Goal: Information Seeking & Learning: Learn about a topic

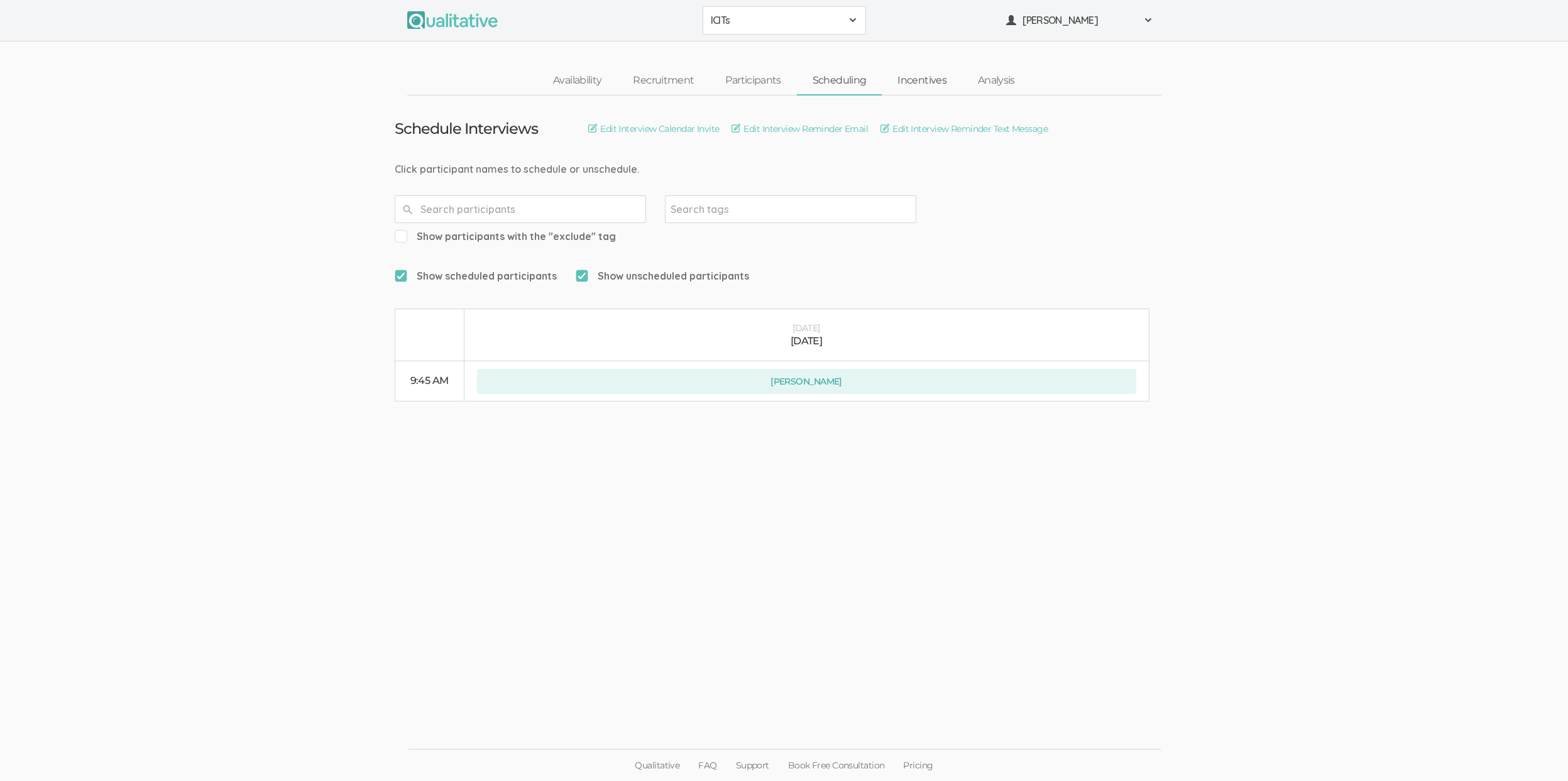
click at [933, 80] on link "Incentives" at bounding box center [922, 81] width 81 height 27
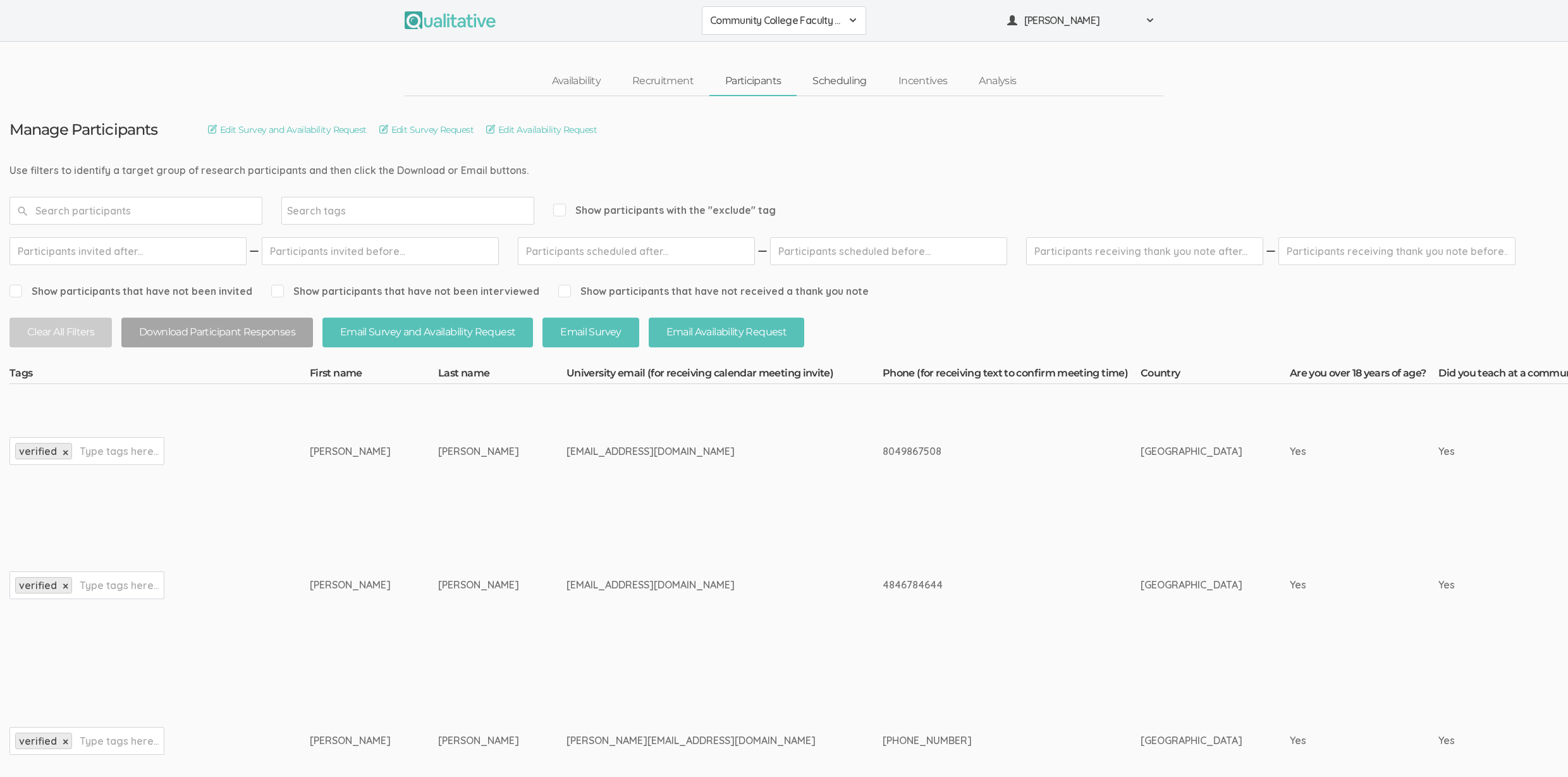
click at [816, 86] on link "Scheduling" at bounding box center [839, 81] width 86 height 27
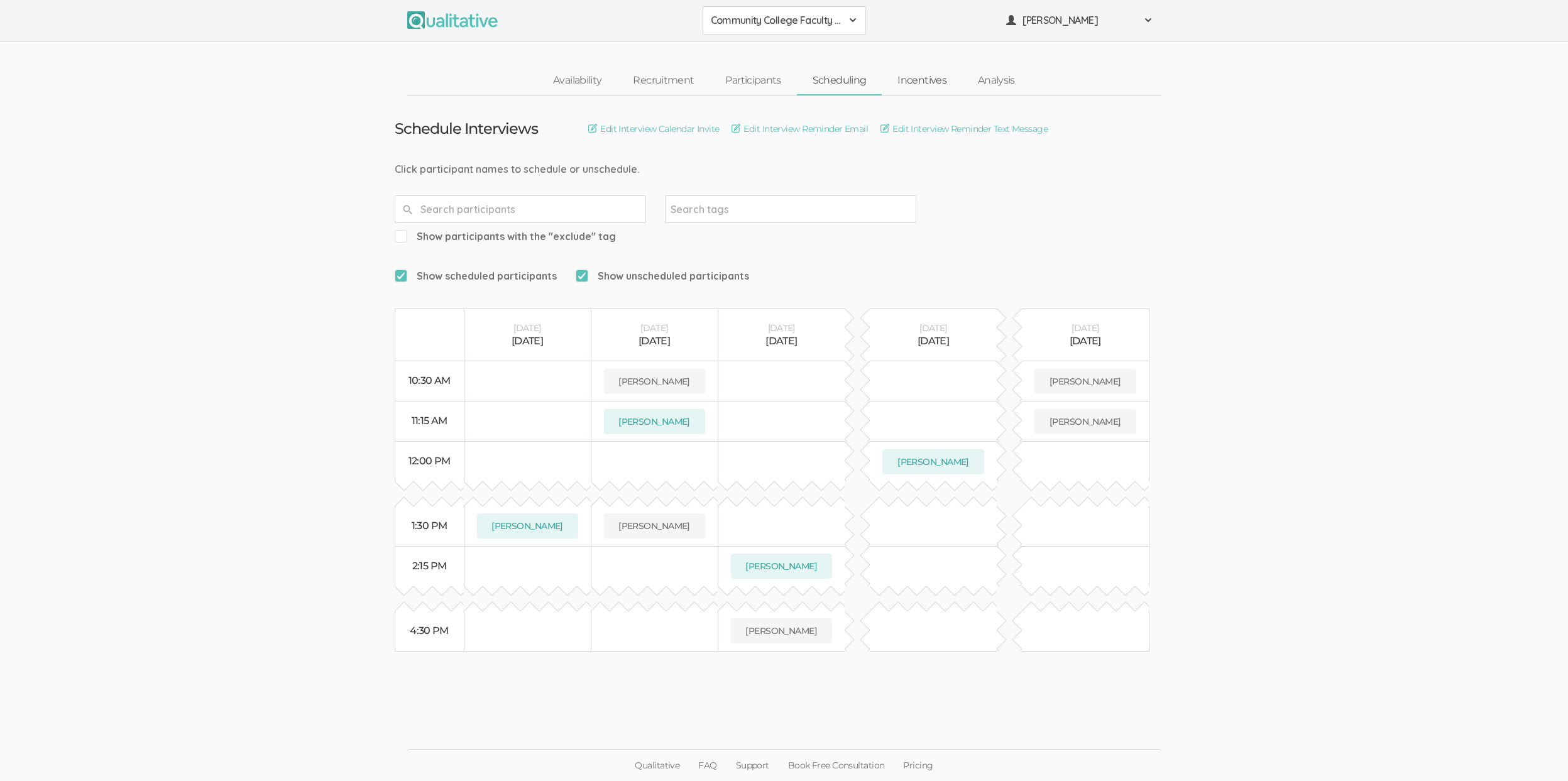
click at [918, 74] on link "Incentives" at bounding box center [922, 81] width 81 height 27
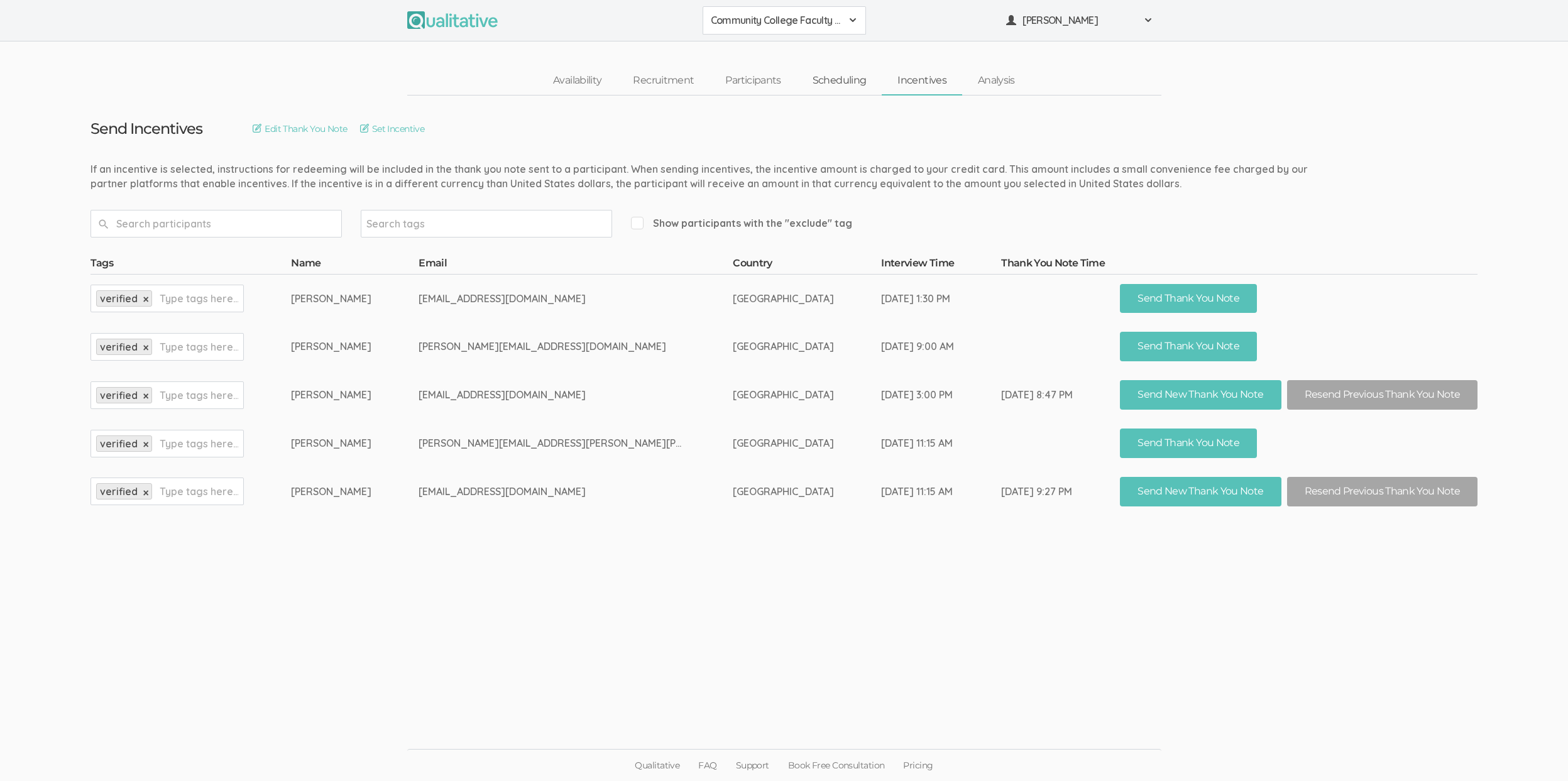
click at [820, 91] on link "Scheduling" at bounding box center [839, 81] width 85 height 27
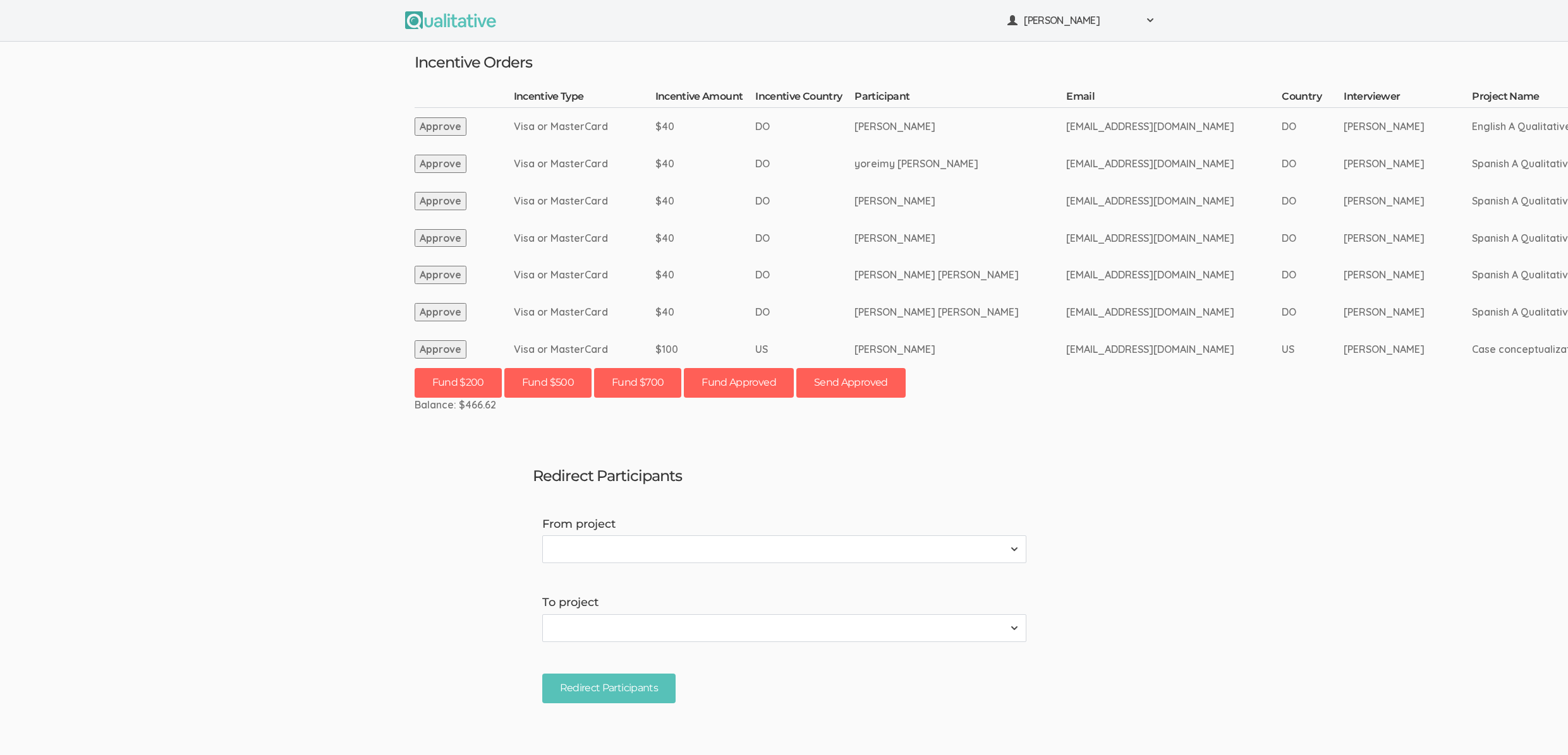
click at [146, 302] on ui-view "Neal Samarakkody Project Workspace Profile Organization Settings" at bounding box center [784, 378] width 1568 height 755
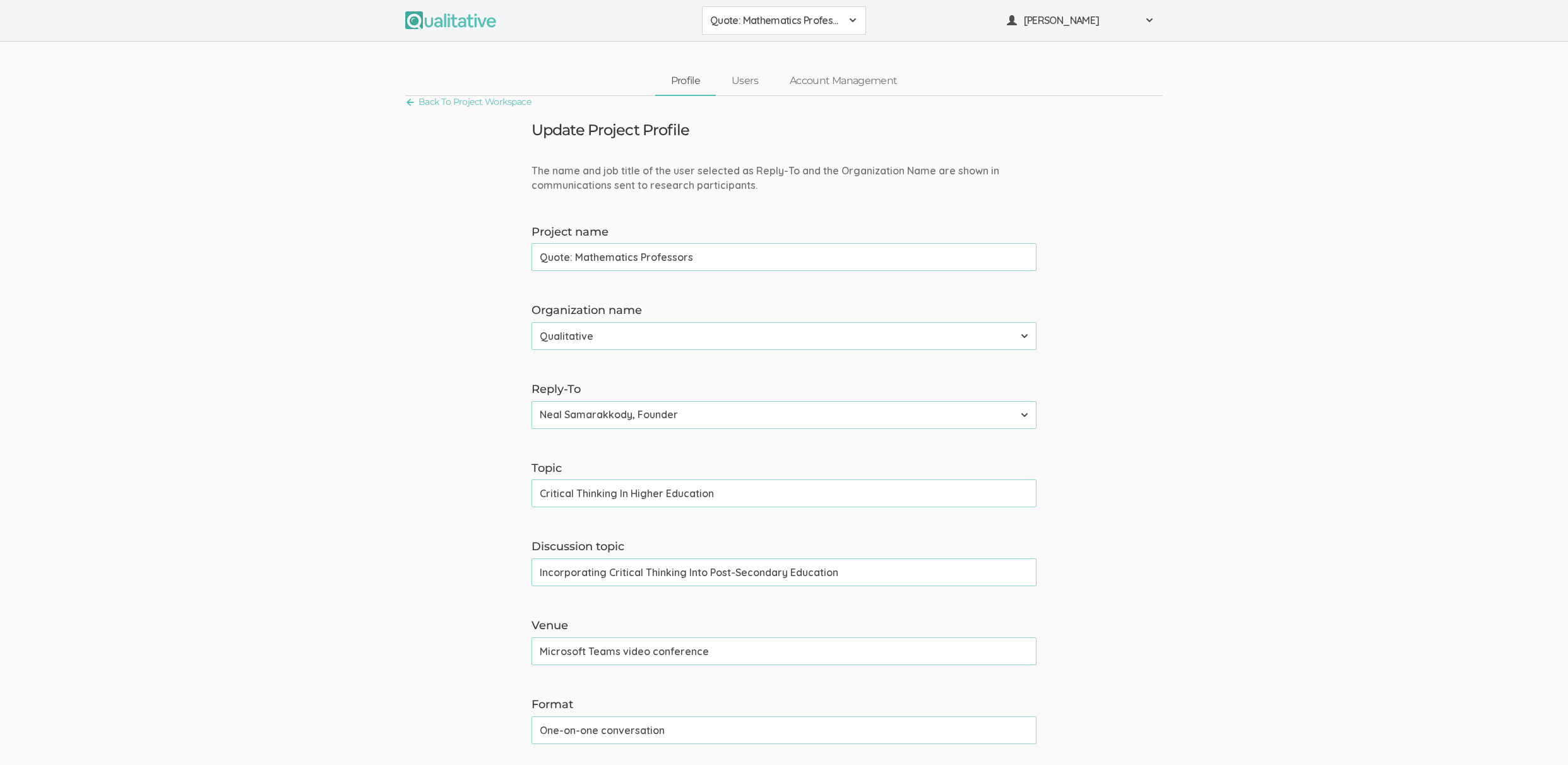
click at [1151, 404] on form "The name and job title of the user selected as Reply-To and the Organization Na…" at bounding box center [784, 777] width 1568 height 1227
click at [509, 101] on link "Back To Project Workspace" at bounding box center [468, 102] width 126 height 17
click at [473, 105] on link "Back To Project Workspace" at bounding box center [468, 102] width 126 height 17
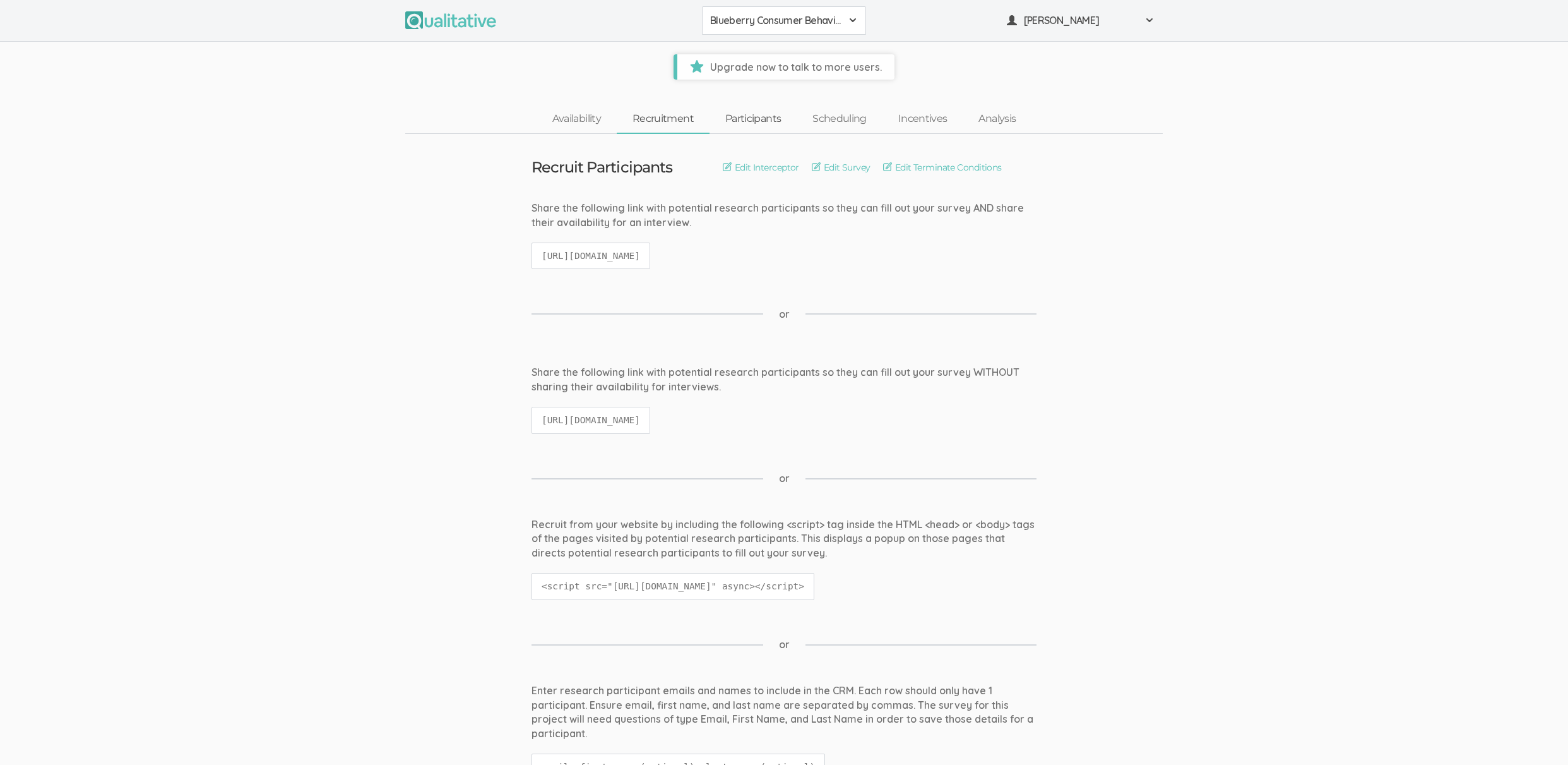
click at [772, 124] on link "Participants" at bounding box center [753, 119] width 87 height 27
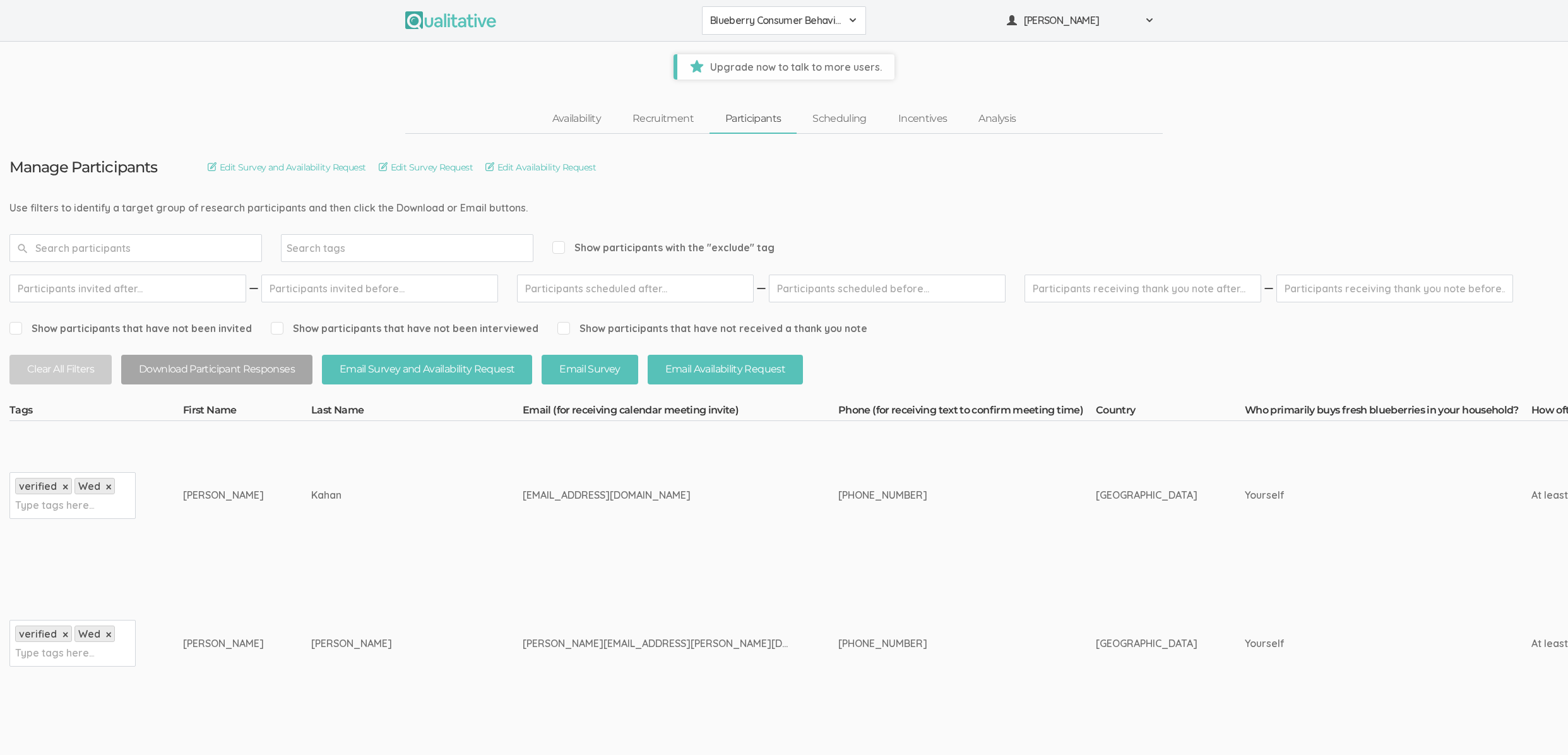
click at [522, 591] on td "correa.madelyn@yahoo.com" at bounding box center [680, 643] width 316 height 147
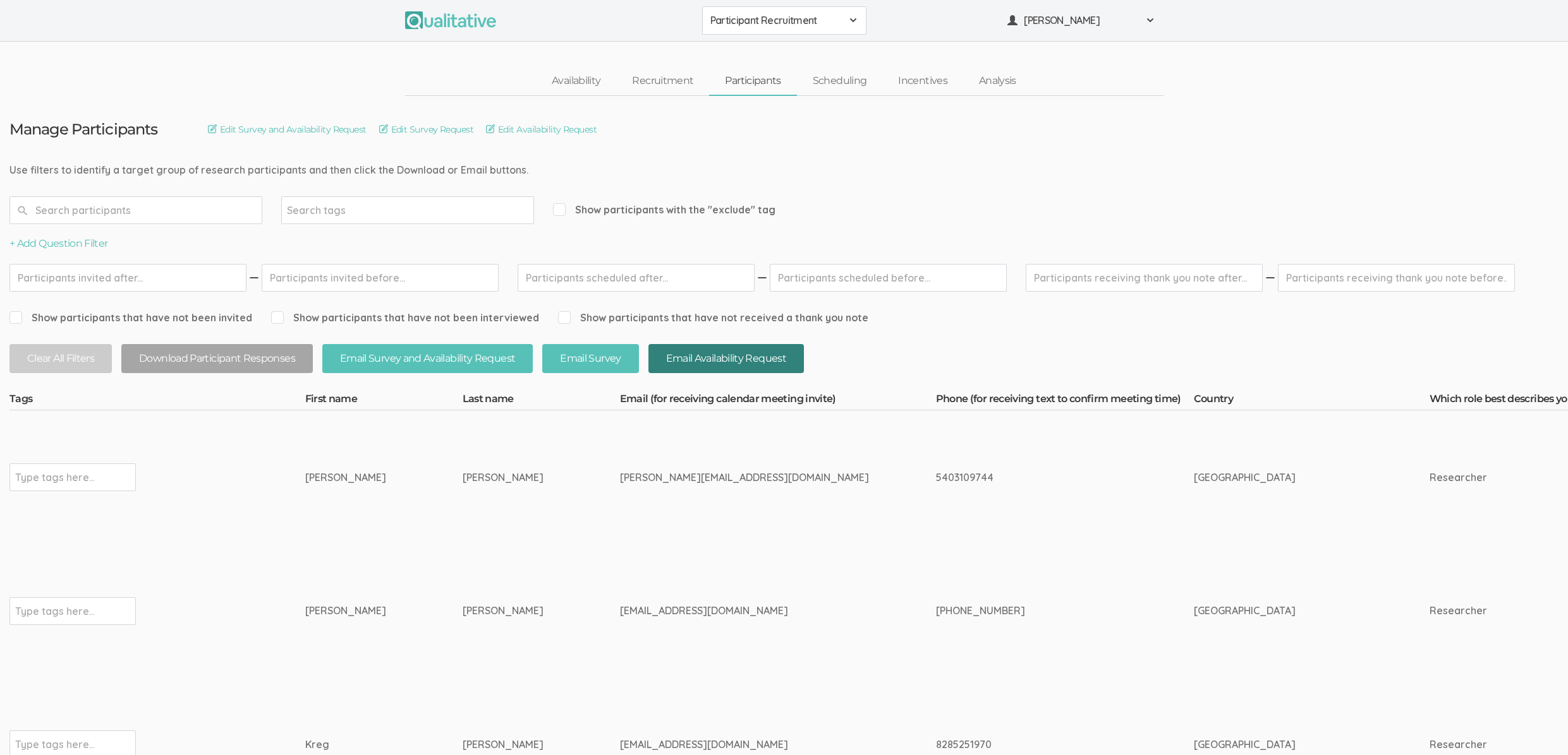
type input "`"
click at [106, 207] on input "text" at bounding box center [135, 210] width 253 height 28
click at [477, 549] on td "Geist" at bounding box center [541, 611] width 158 height 134
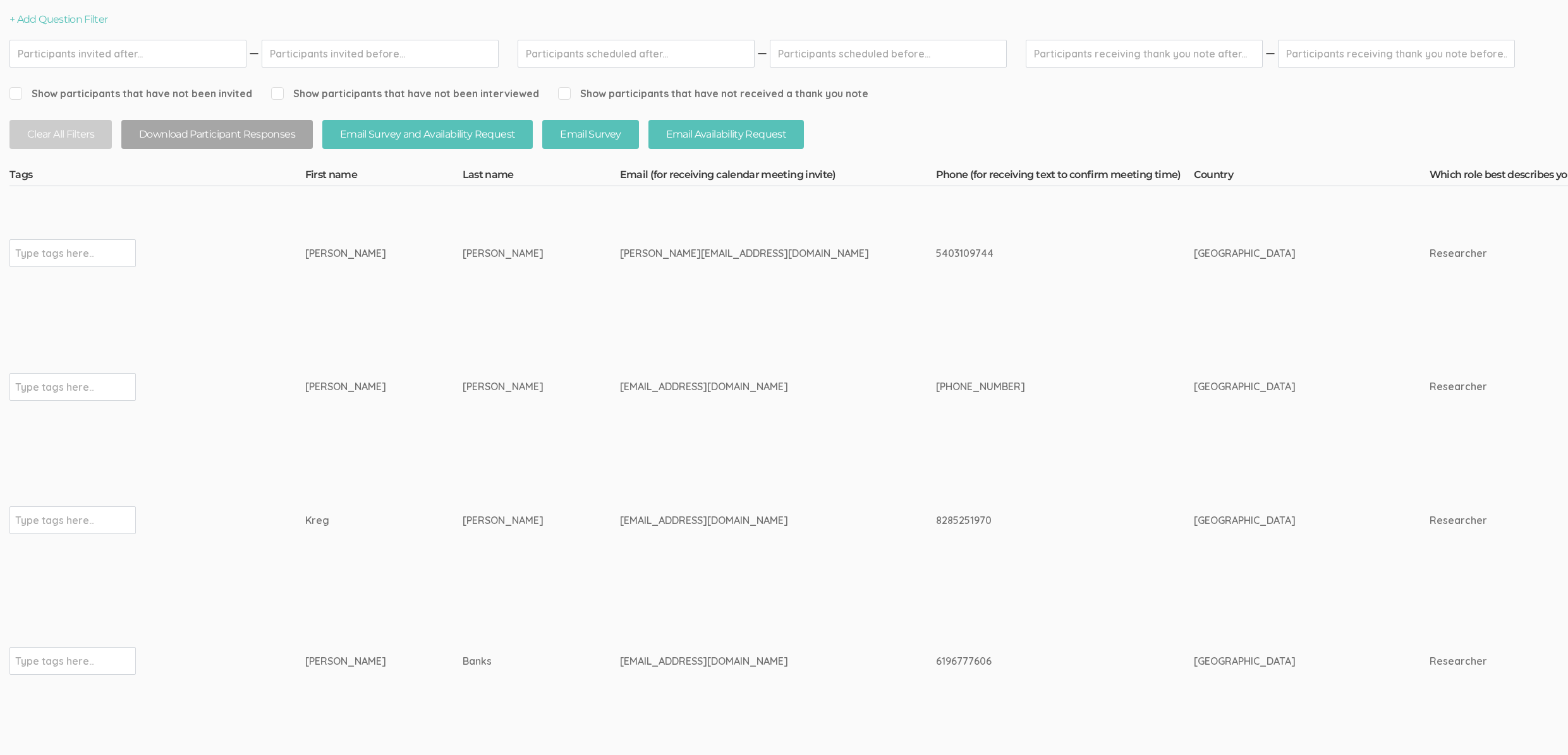
scroll to position [557, 0]
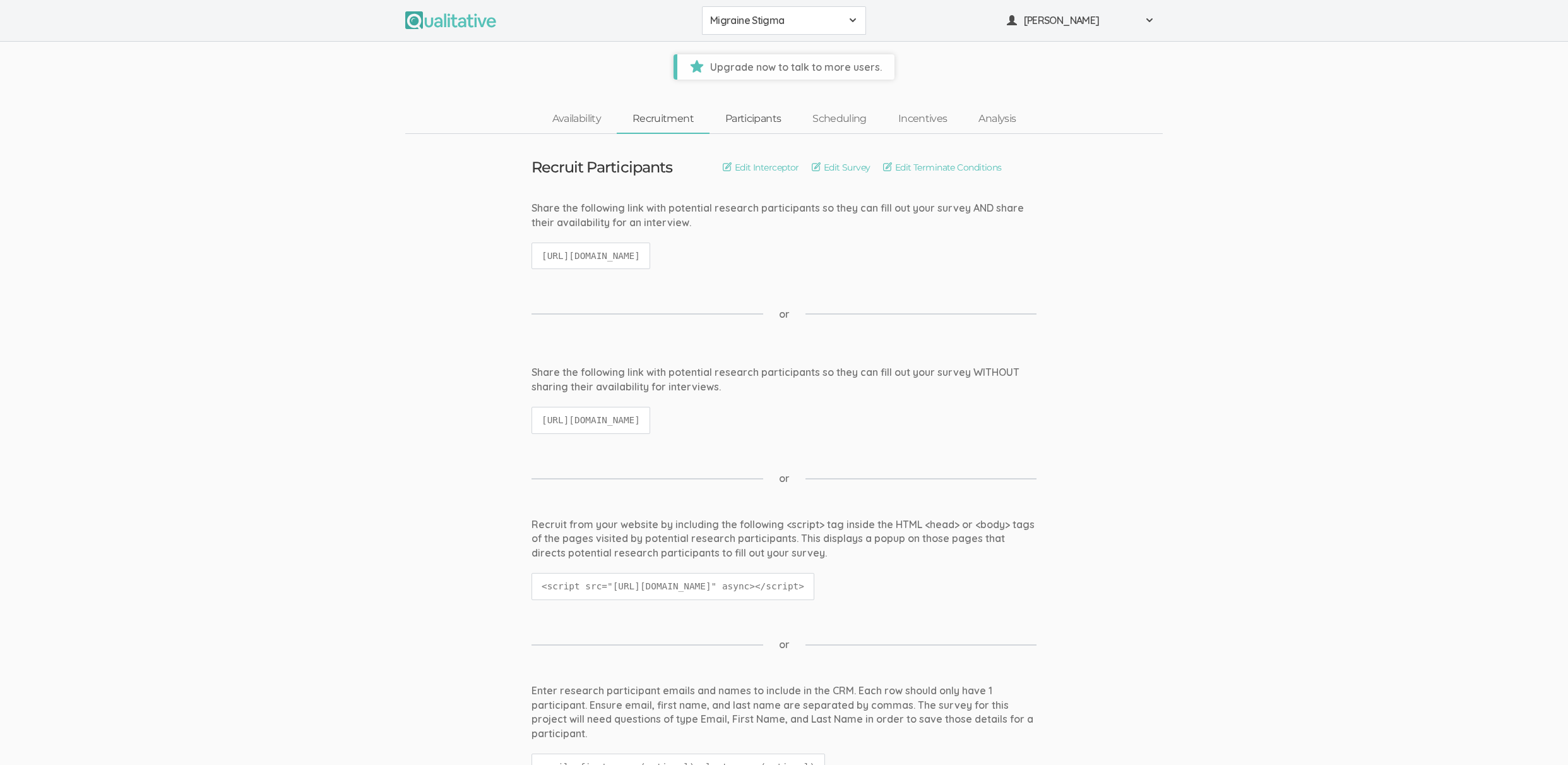
click at [779, 120] on link "Participants" at bounding box center [753, 119] width 87 height 27
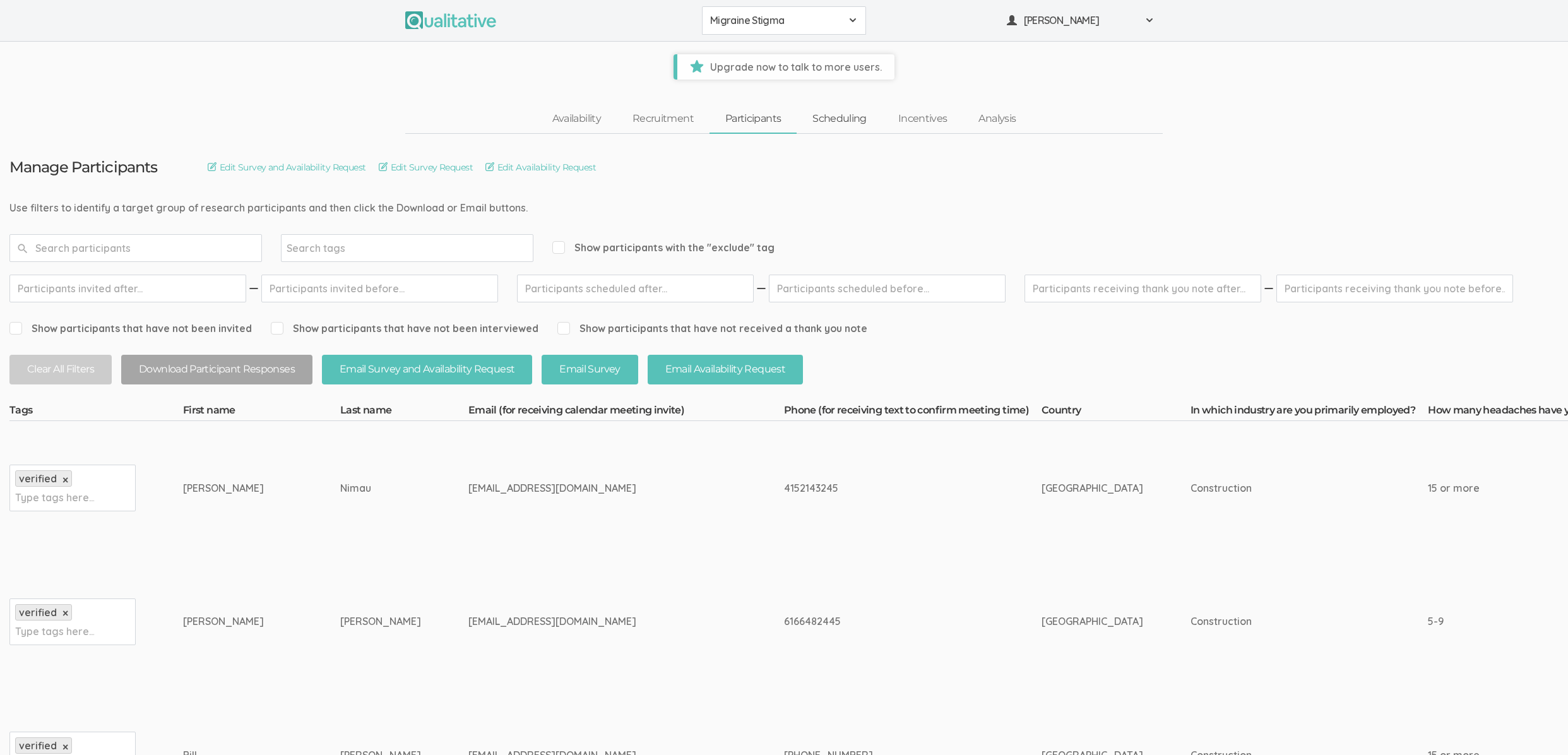
click at [839, 111] on link "Scheduling" at bounding box center [839, 119] width 86 height 27
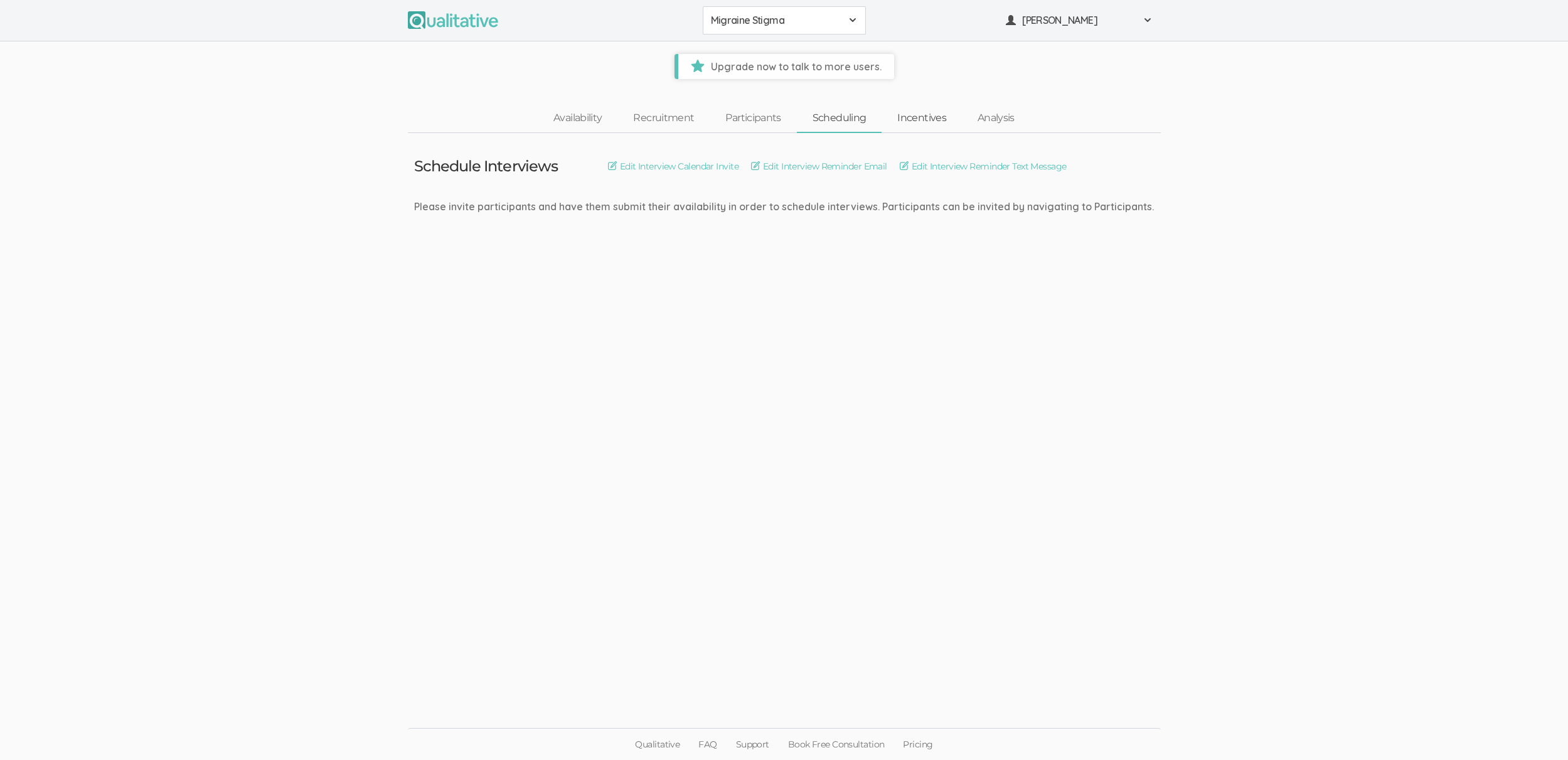
click at [894, 126] on link "Incentives" at bounding box center [921, 118] width 81 height 27
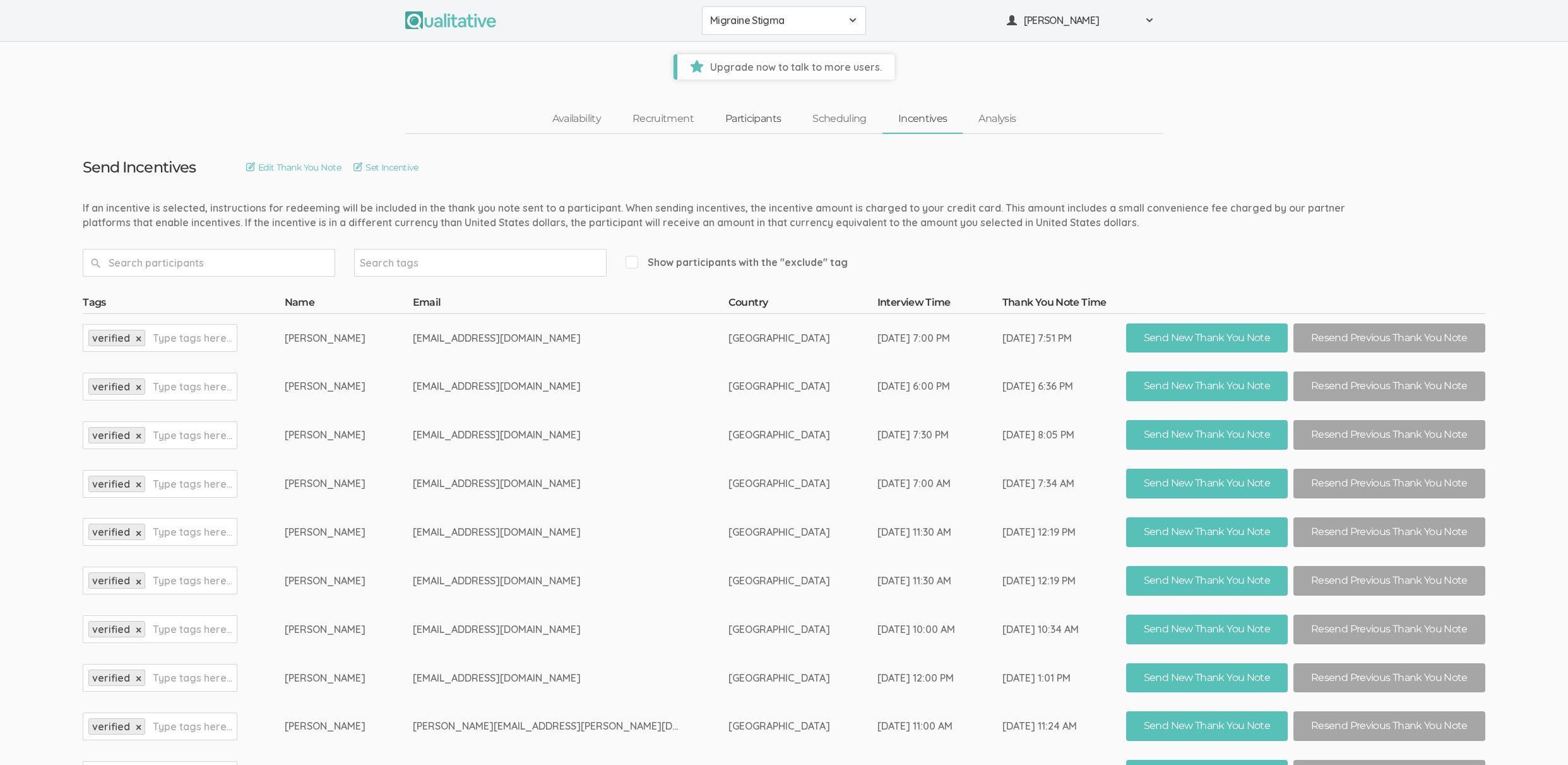
click at [752, 120] on link "Participants" at bounding box center [753, 119] width 87 height 27
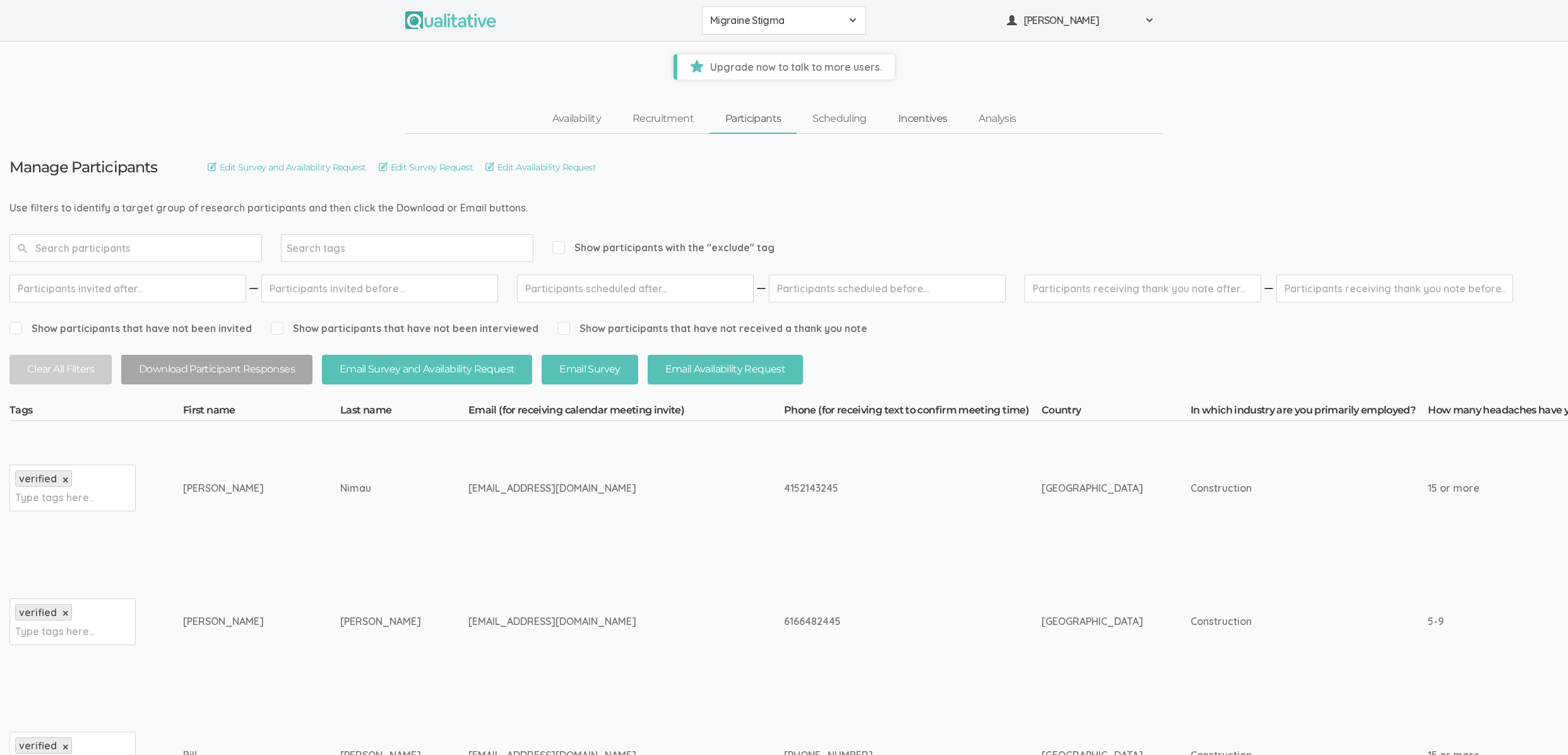
click at [914, 119] on link "Incentives" at bounding box center [923, 119] width 81 height 27
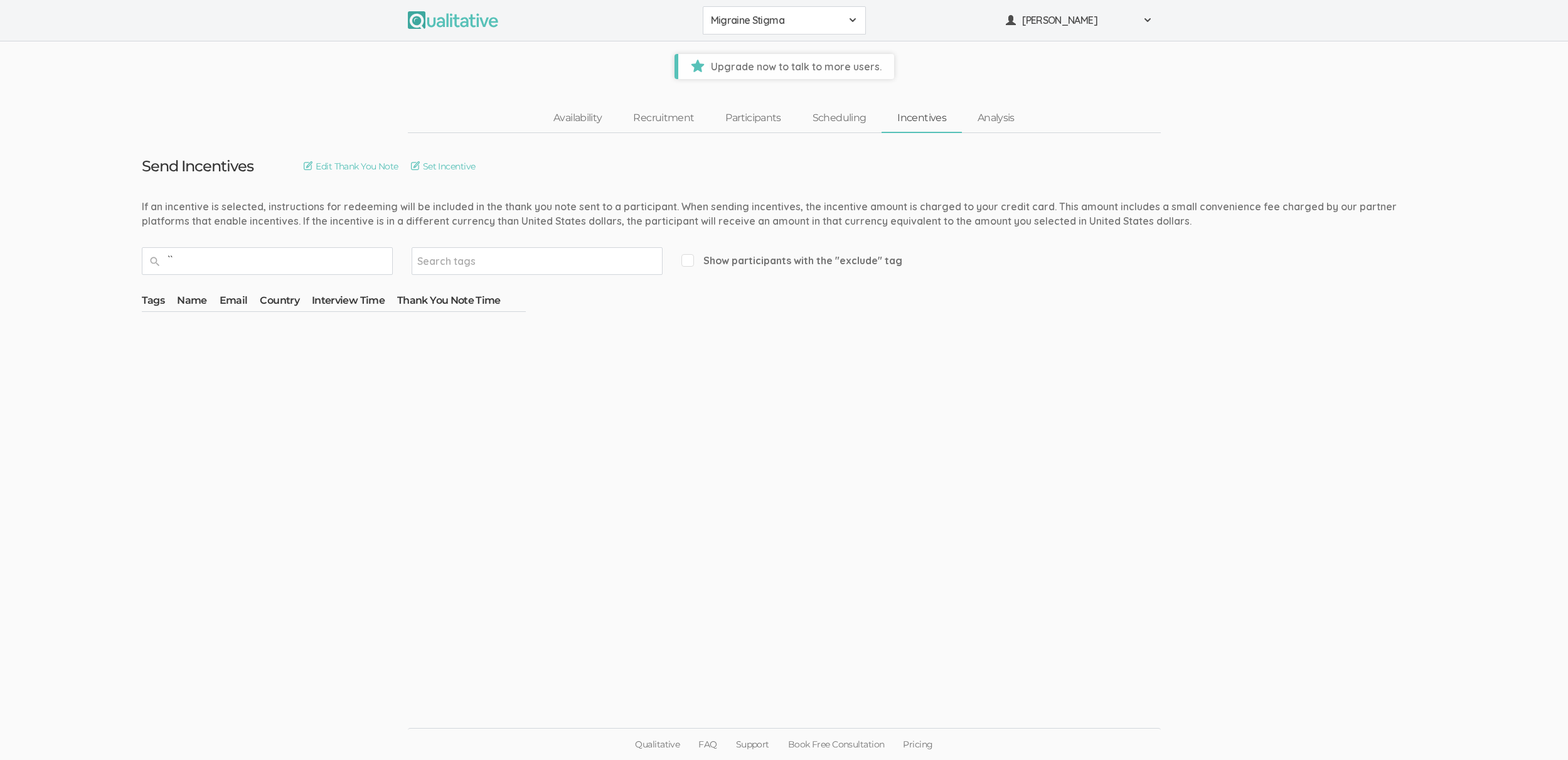
click at [1068, 367] on ui-view "Send Incentives Edit Thank You Note Set Incentive `` Search tags Show participa…" at bounding box center [784, 399] width 1568 height 532
click at [354, 270] on input "``" at bounding box center [267, 261] width 251 height 28
type input "`"
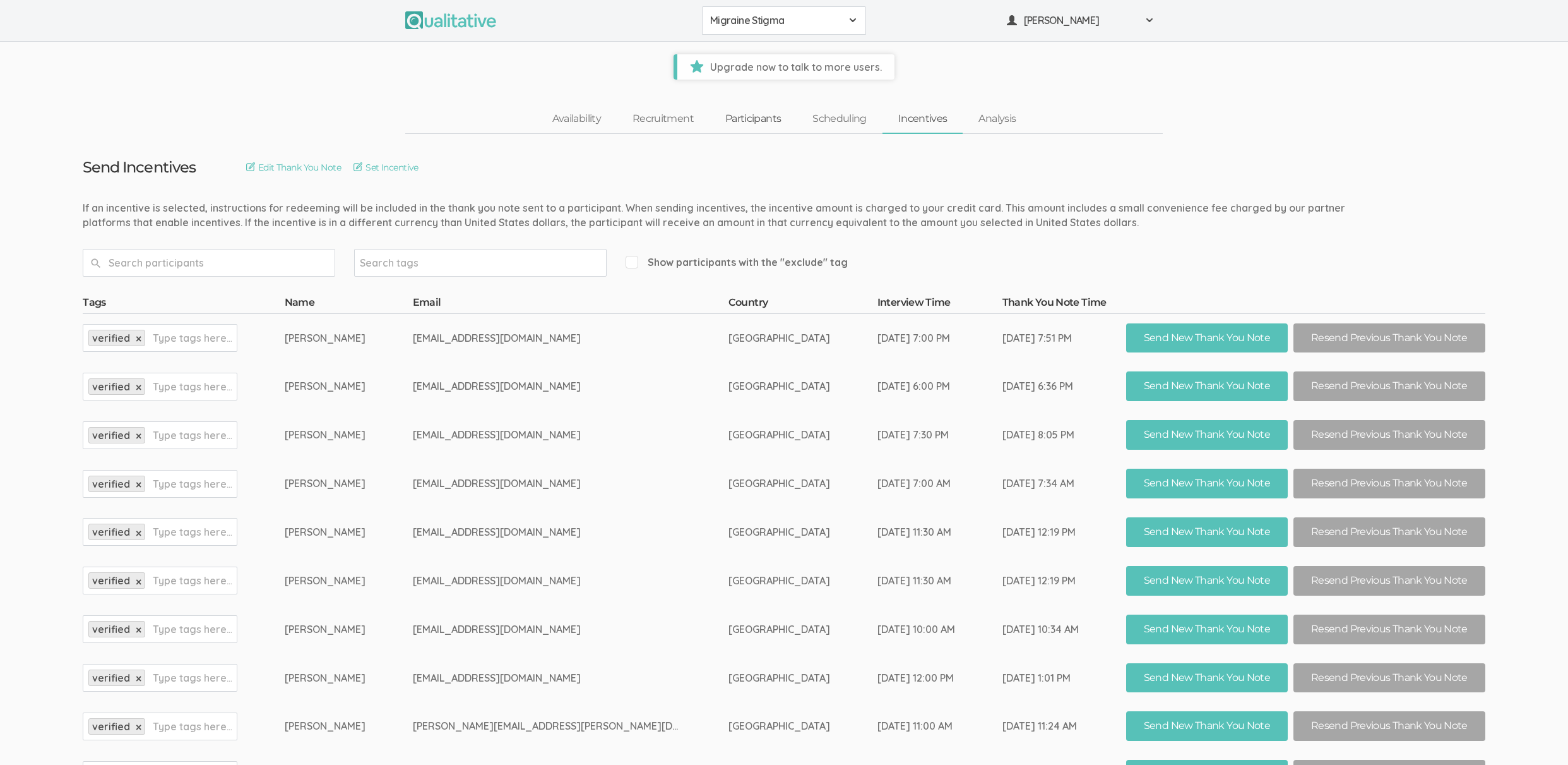
click at [776, 119] on link "Participants" at bounding box center [753, 119] width 87 height 27
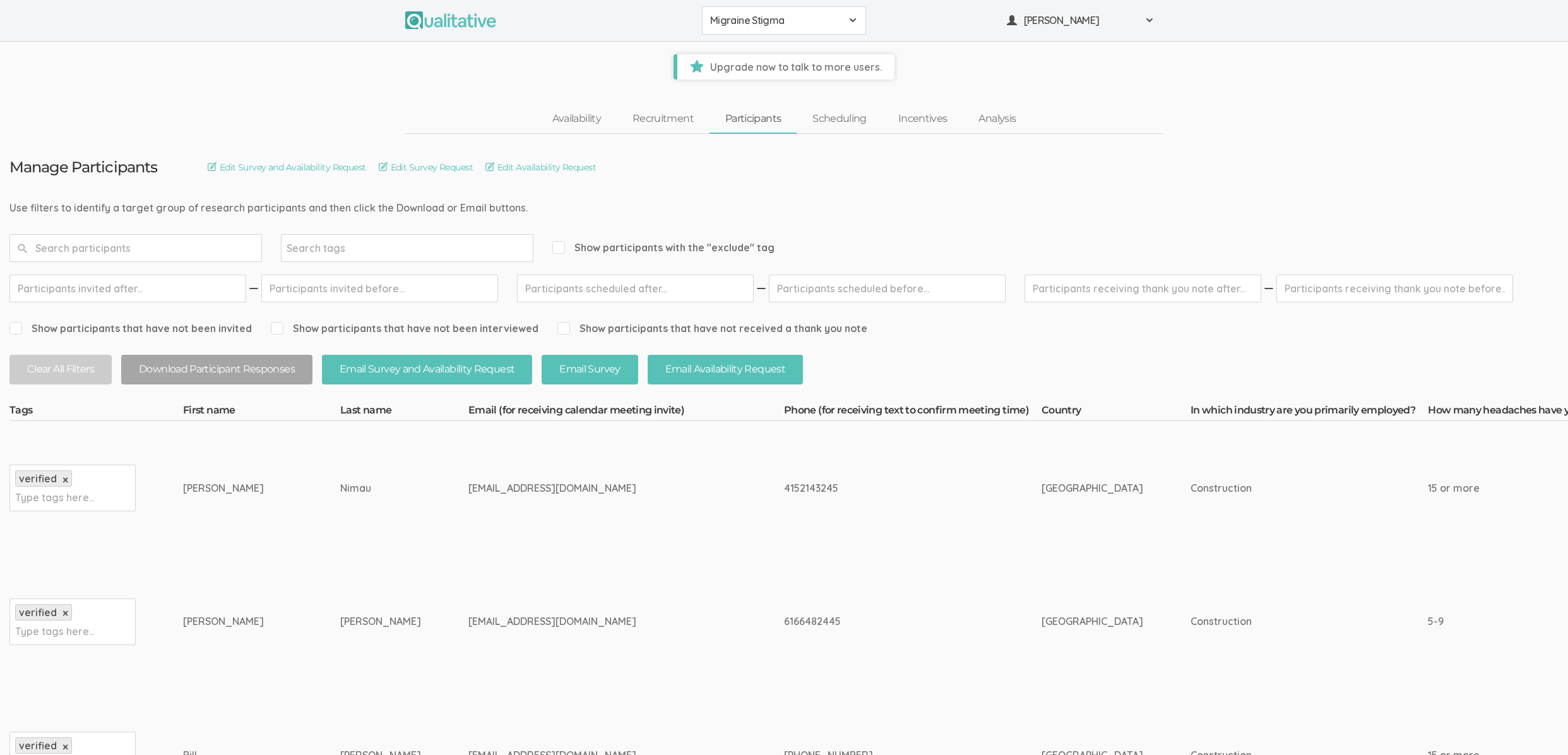
click at [439, 245] on div "Search tags" at bounding box center [407, 249] width 252 height 28
type input "exclude"
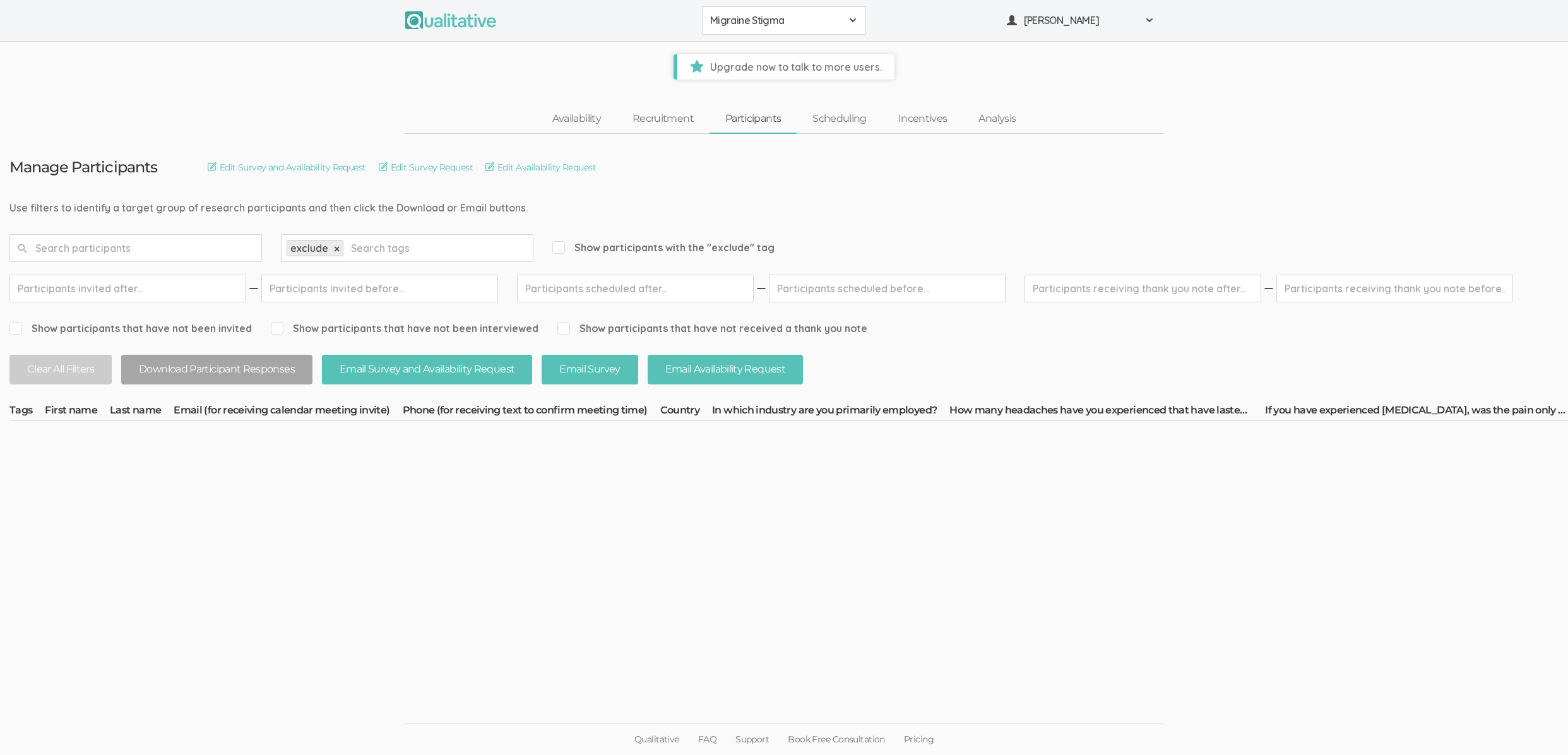
click at [565, 246] on span "Show participants with the "exclude" tag" at bounding box center [664, 248] width 222 height 15
click at [560, 246] on input "Show participants with the "exclude" tag" at bounding box center [556, 247] width 8 height 8
click at [335, 251] on link "×" at bounding box center [336, 249] width 5 height 11
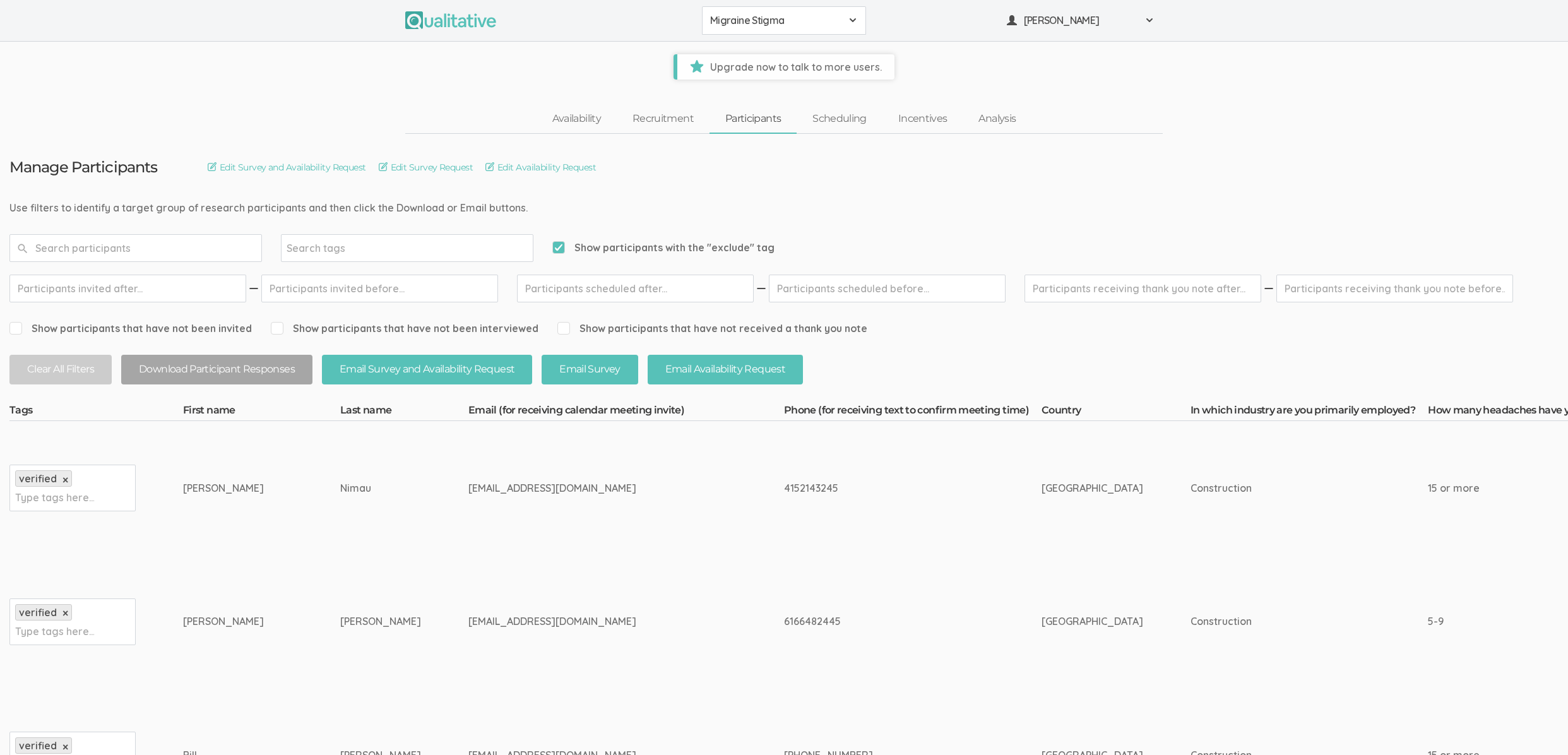
click at [687, 245] on span "Show participants with the "exclude" tag" at bounding box center [664, 248] width 222 height 15
click at [560, 245] on input "Show participants with the "exclude" tag" at bounding box center [556, 247] width 8 height 8
checkbox input "false"
click at [221, 375] on button "Download Participant Responses" at bounding box center [217, 370] width 191 height 29
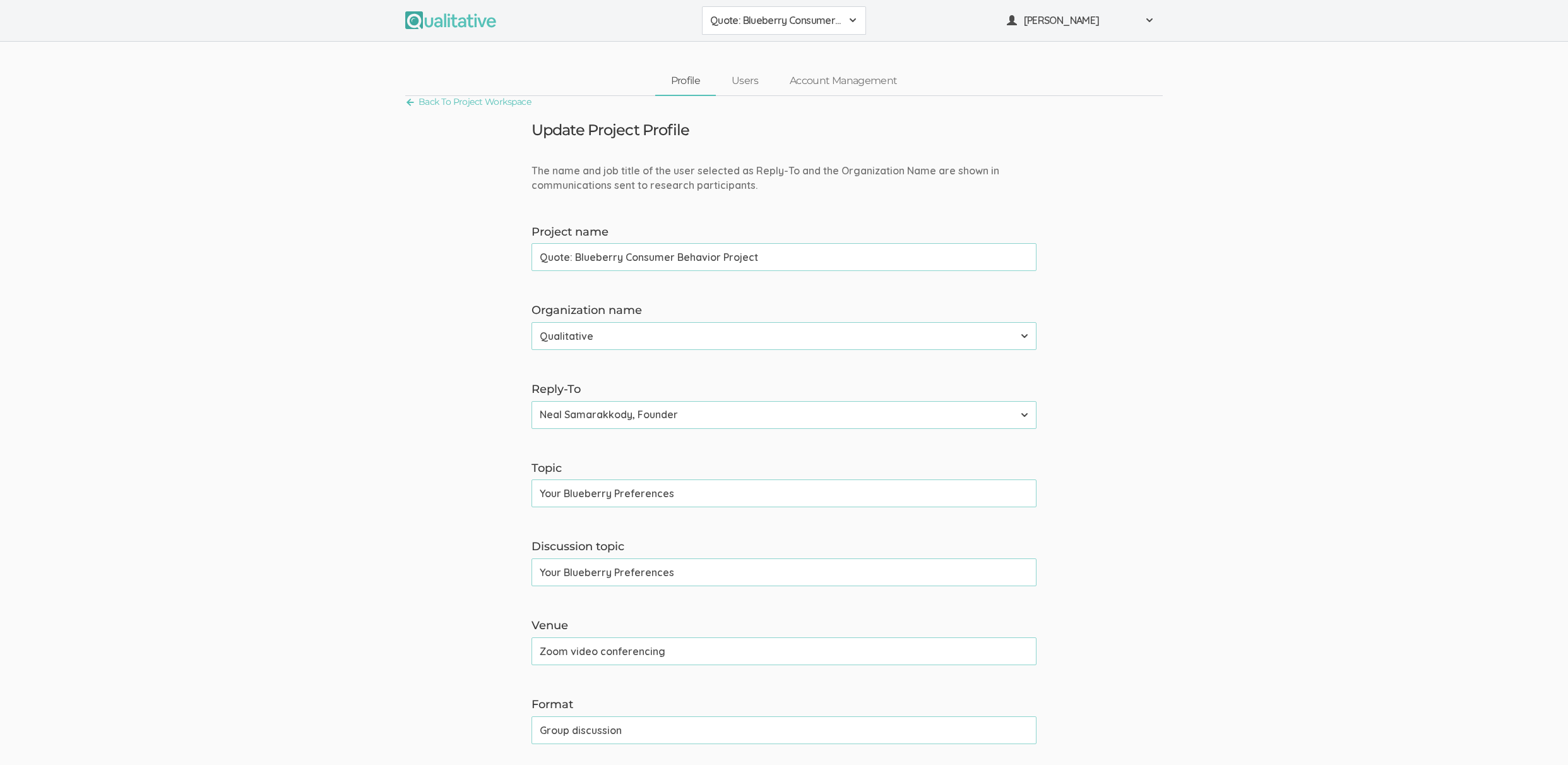
click at [289, 483] on form "The name and job title of the user selected as Reply-To and the Organization Na…" at bounding box center [784, 777] width 1568 height 1227
click at [482, 105] on link "Back To Project Workspace" at bounding box center [468, 102] width 126 height 17
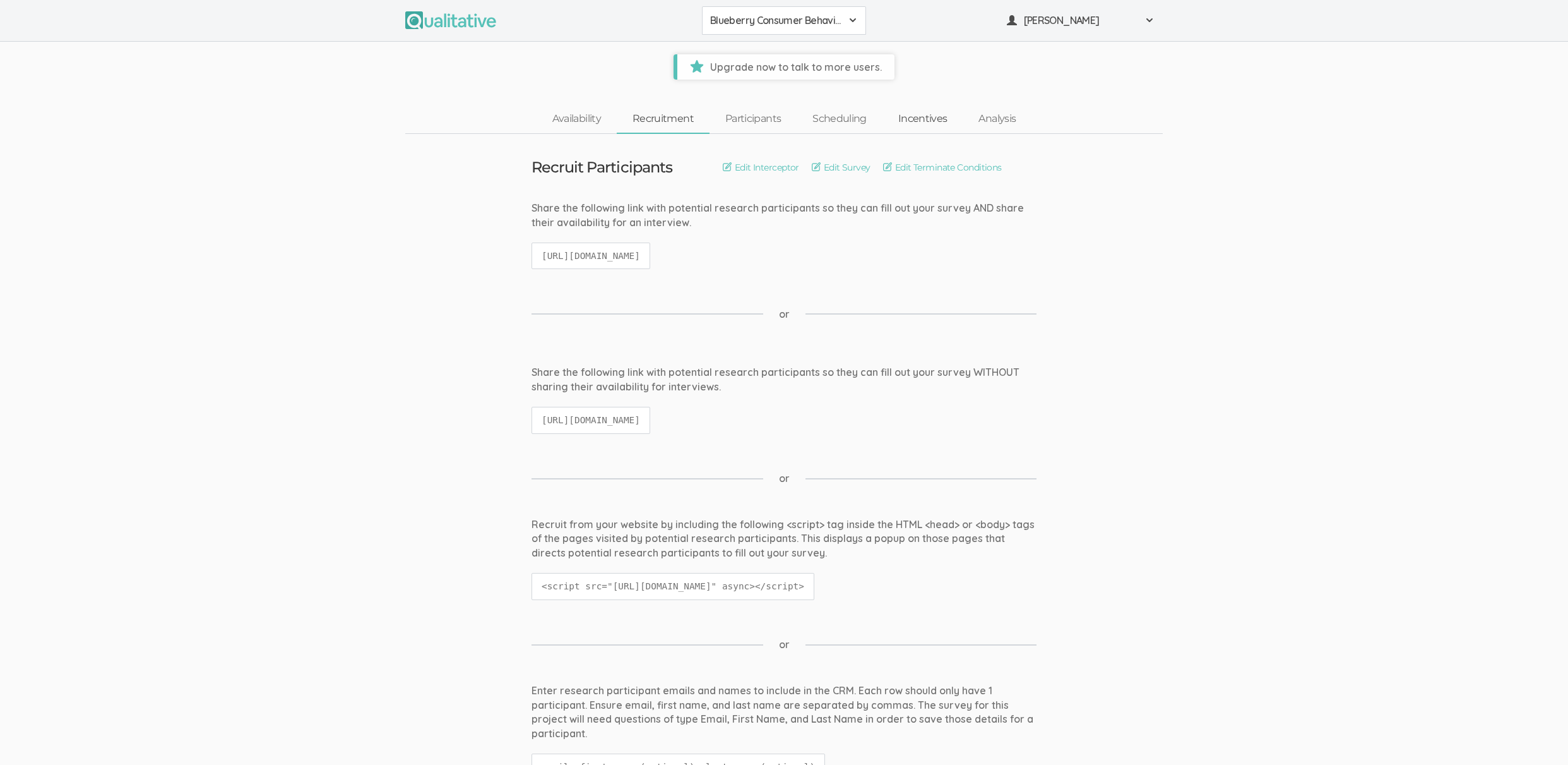
click at [937, 116] on link "Incentives" at bounding box center [923, 119] width 81 height 27
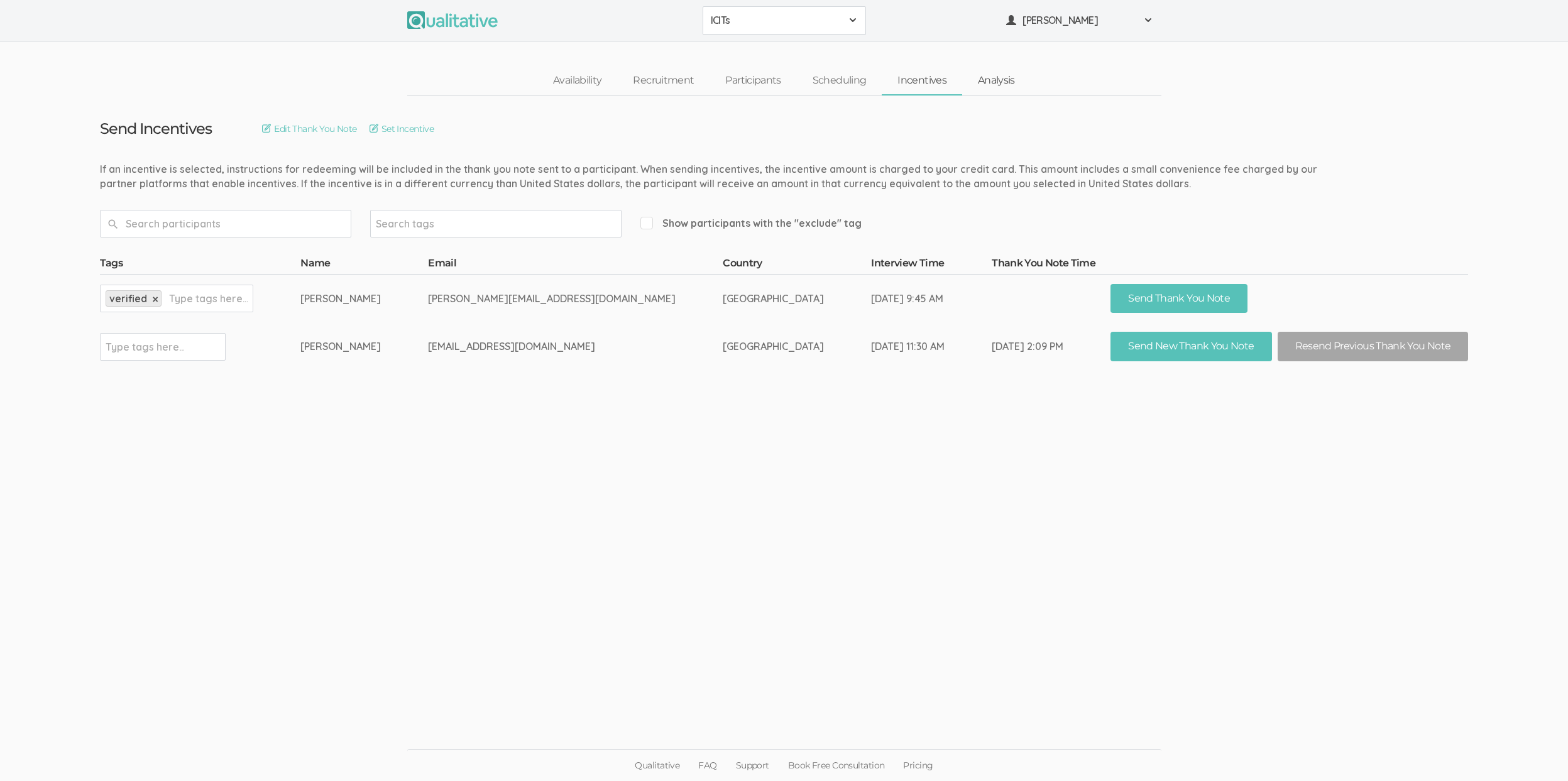
drag, startPoint x: 963, startPoint y: 79, endPoint x: 1023, endPoint y: 74, distance: 60.2
click at [963, 79] on link "Analysis" at bounding box center [996, 81] width 68 height 27
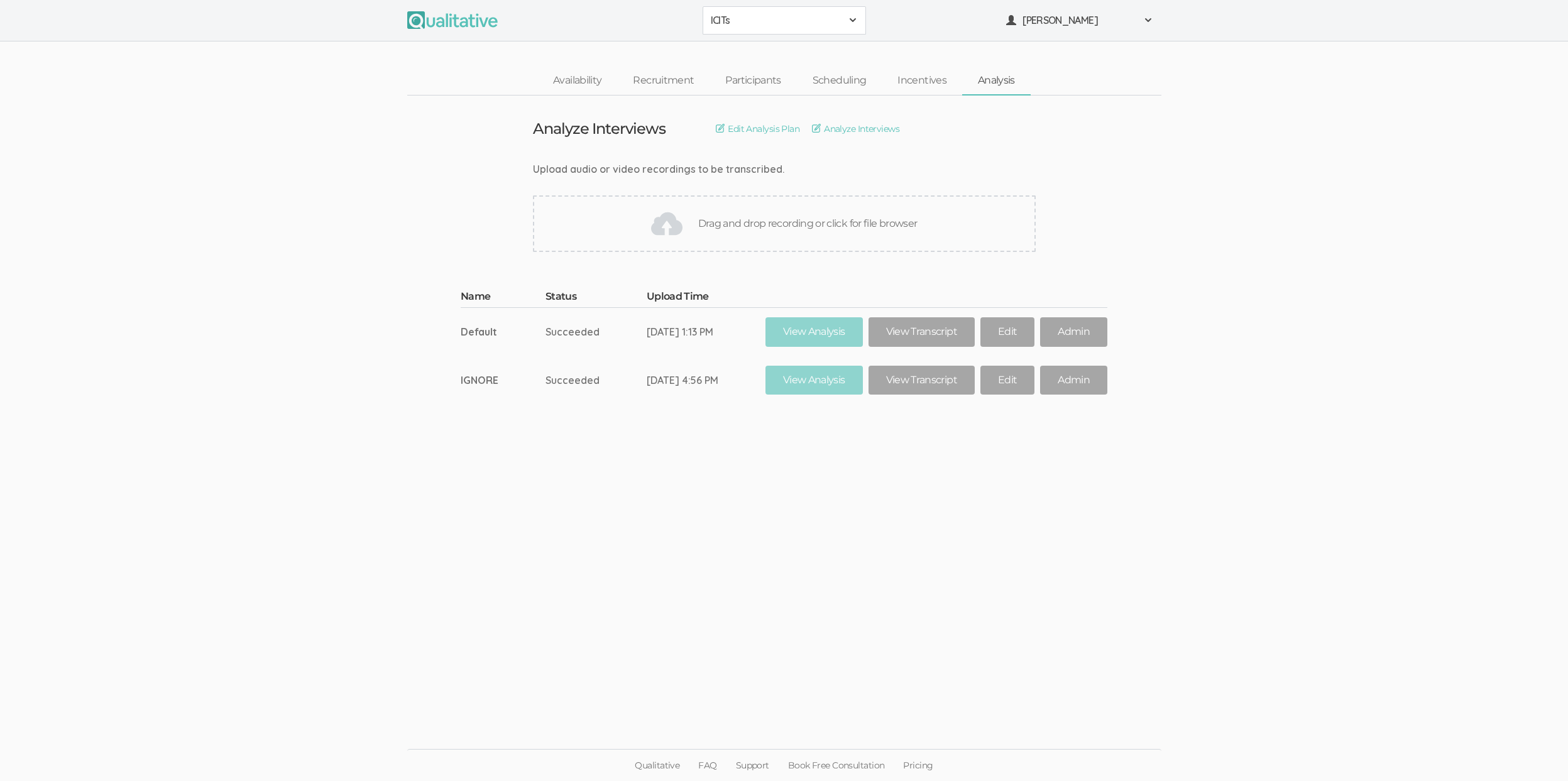
click at [1017, 81] on link "Analysis" at bounding box center [996, 81] width 68 height 27
click at [537, 321] on td "Default" at bounding box center [503, 331] width 85 height 48
click at [611, 324] on td "Succeeded" at bounding box center [596, 331] width 101 height 48
click at [679, 329] on td "Aug 13, 1:13 PM" at bounding box center [706, 331] width 119 height 48
click at [920, 334] on link "View Transcript" at bounding box center [922, 332] width 106 height 29
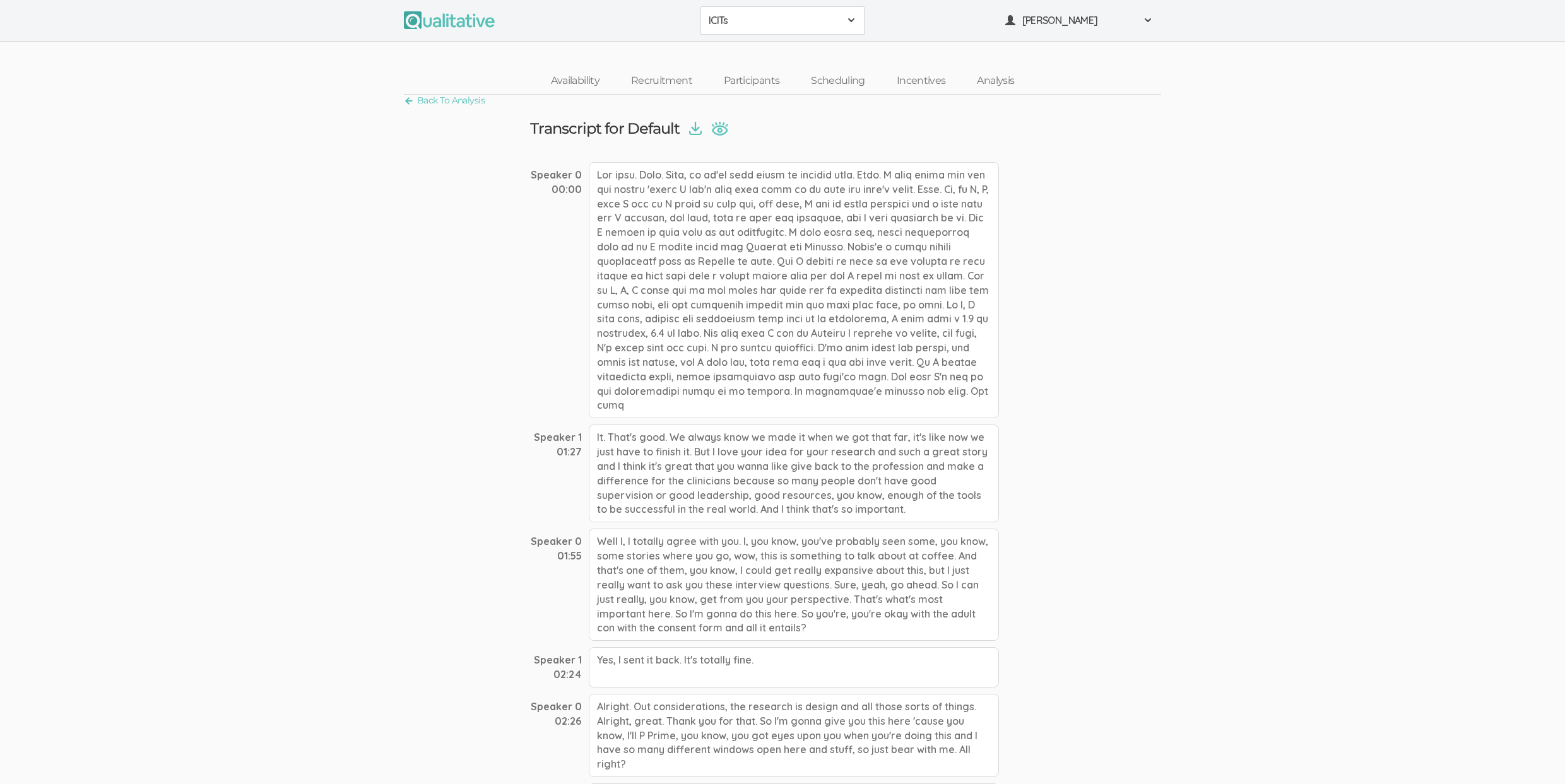
click at [669, 383] on div at bounding box center [794, 290] width 410 height 256
click at [750, 268] on div at bounding box center [794, 290] width 410 height 256
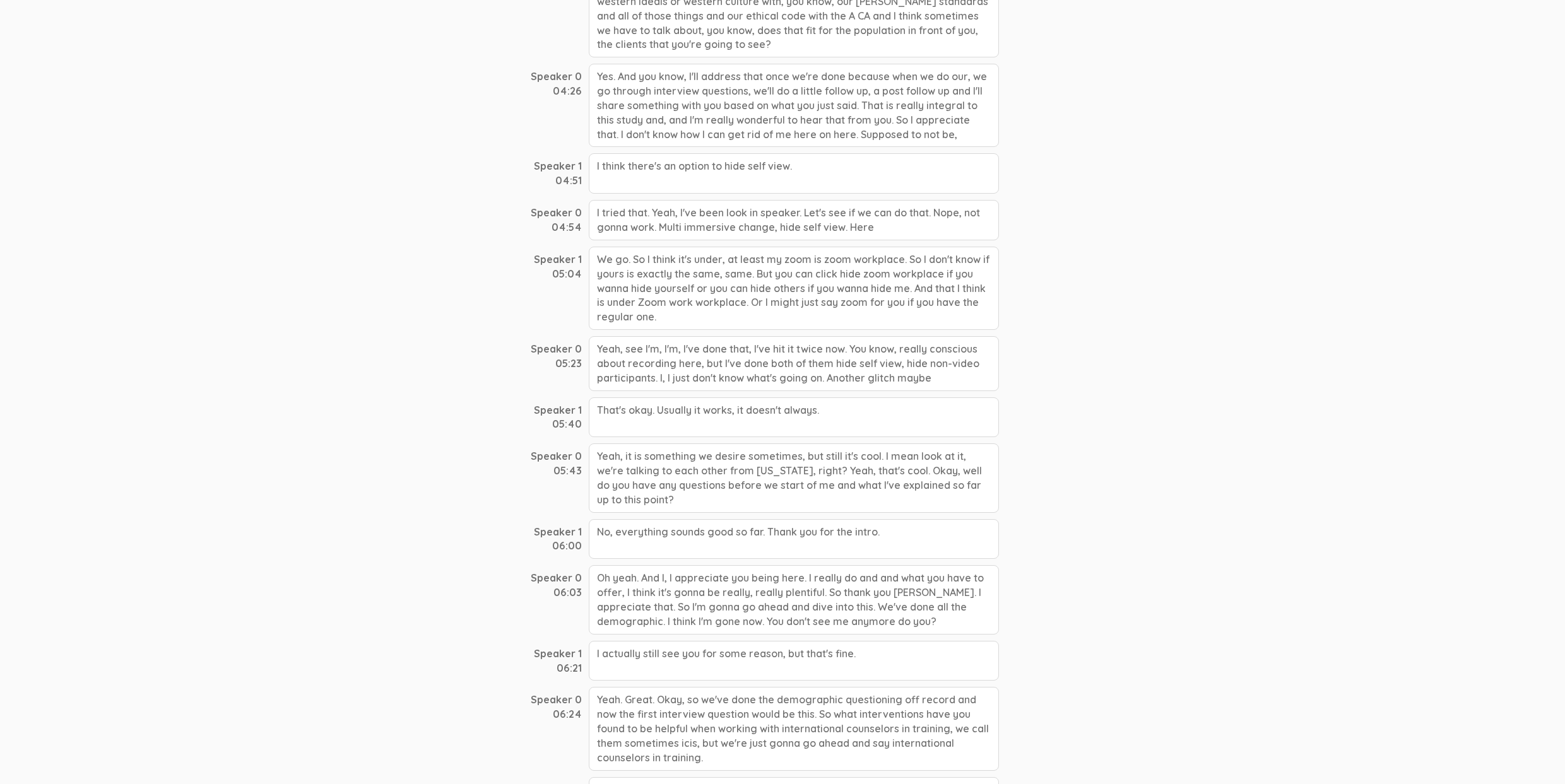
scroll to position [355, 0]
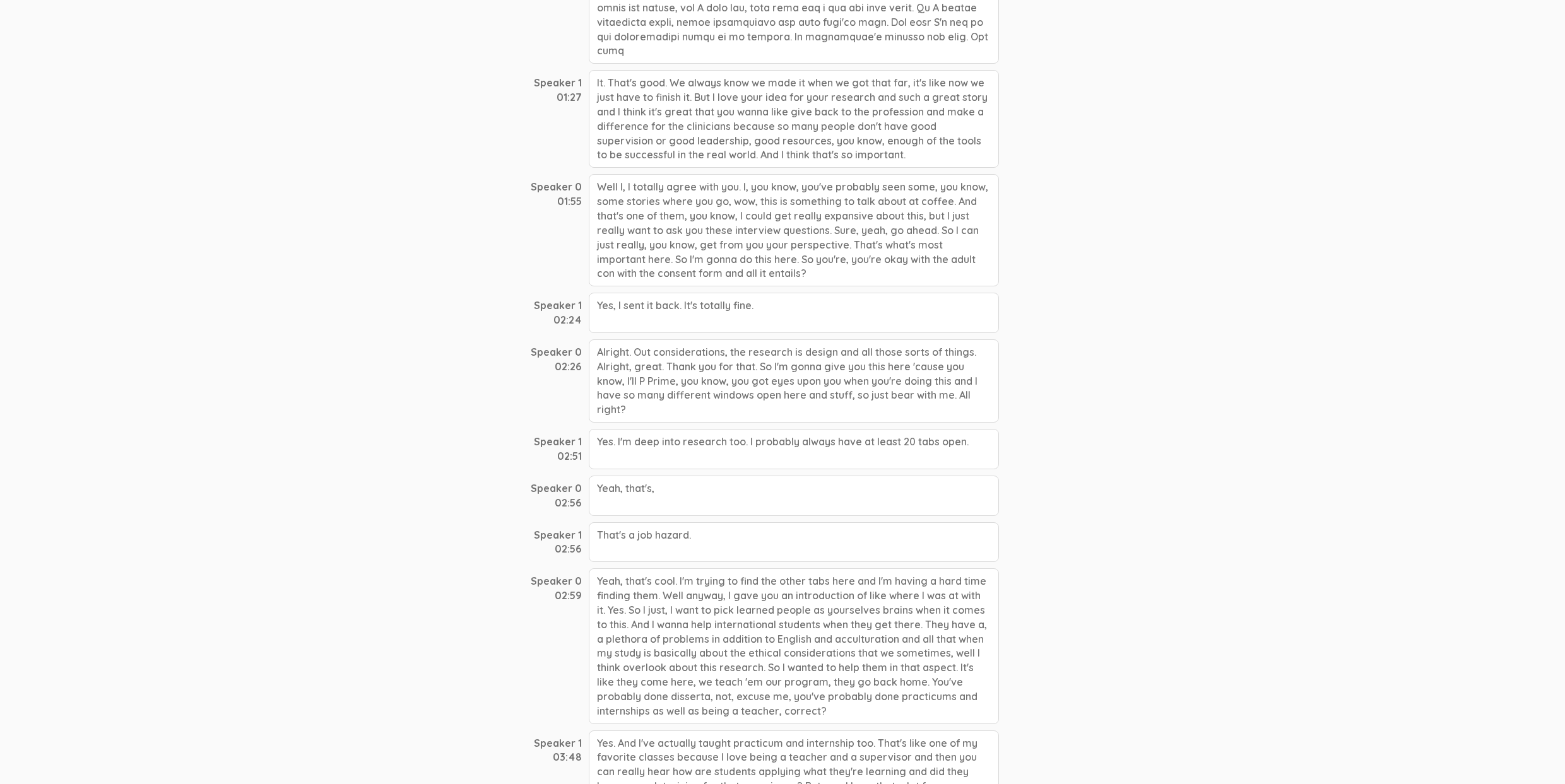
click at [743, 397] on div "Alright. Out considerations, the research is design and all those sorts of thin…" at bounding box center [794, 381] width 410 height 83
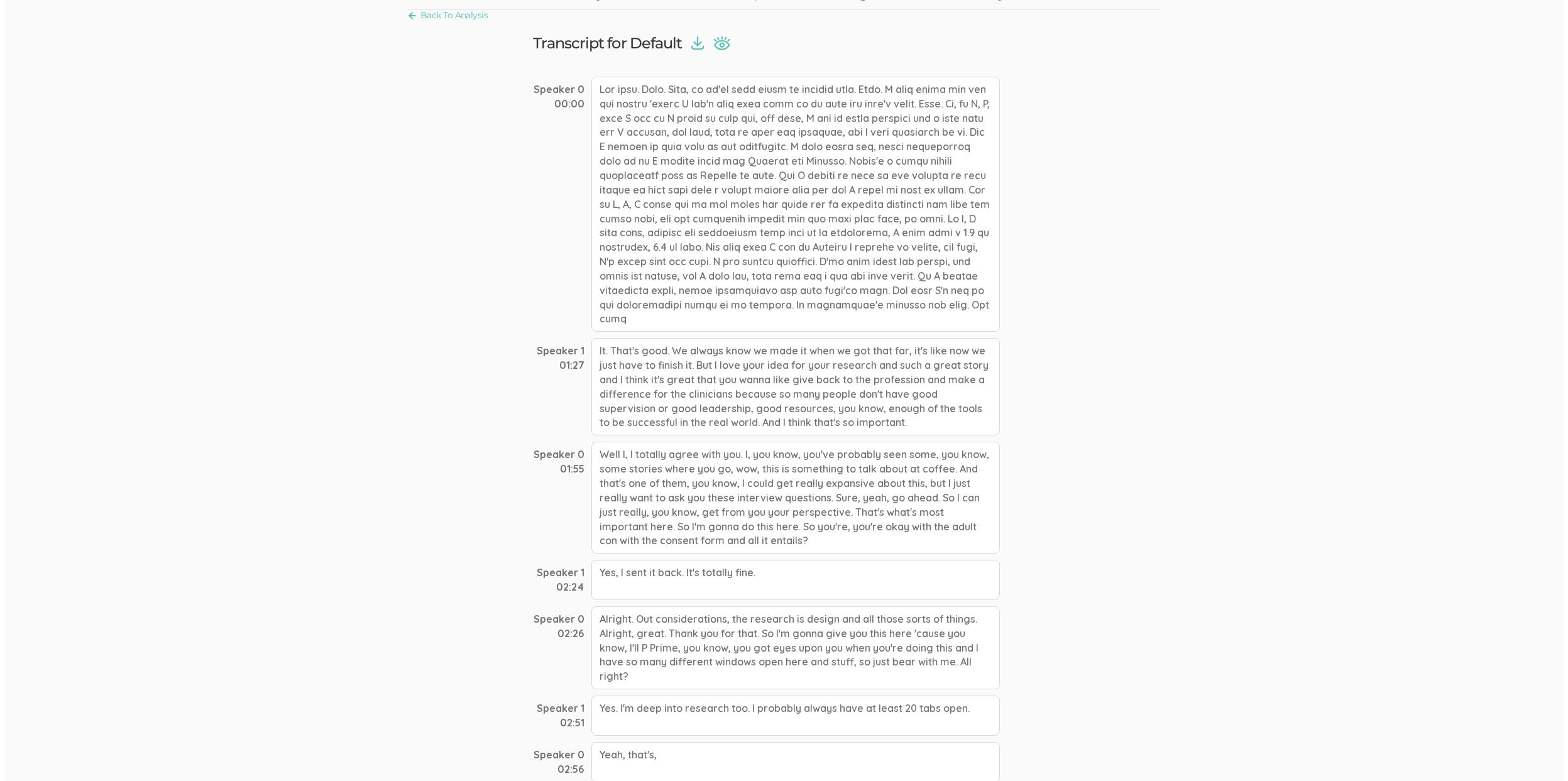
scroll to position [0, 0]
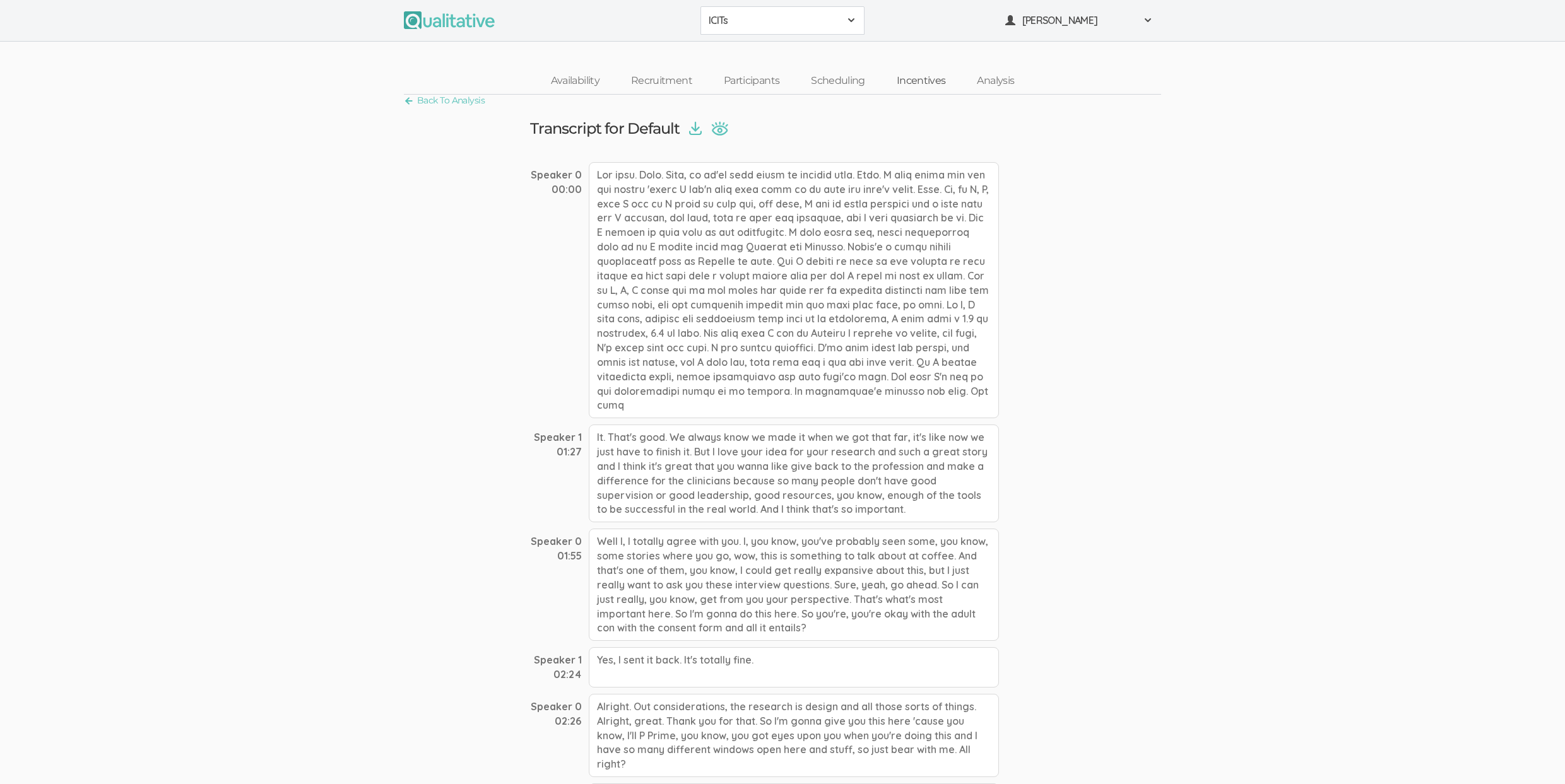
click at [908, 78] on link "Incentives" at bounding box center [921, 81] width 81 height 27
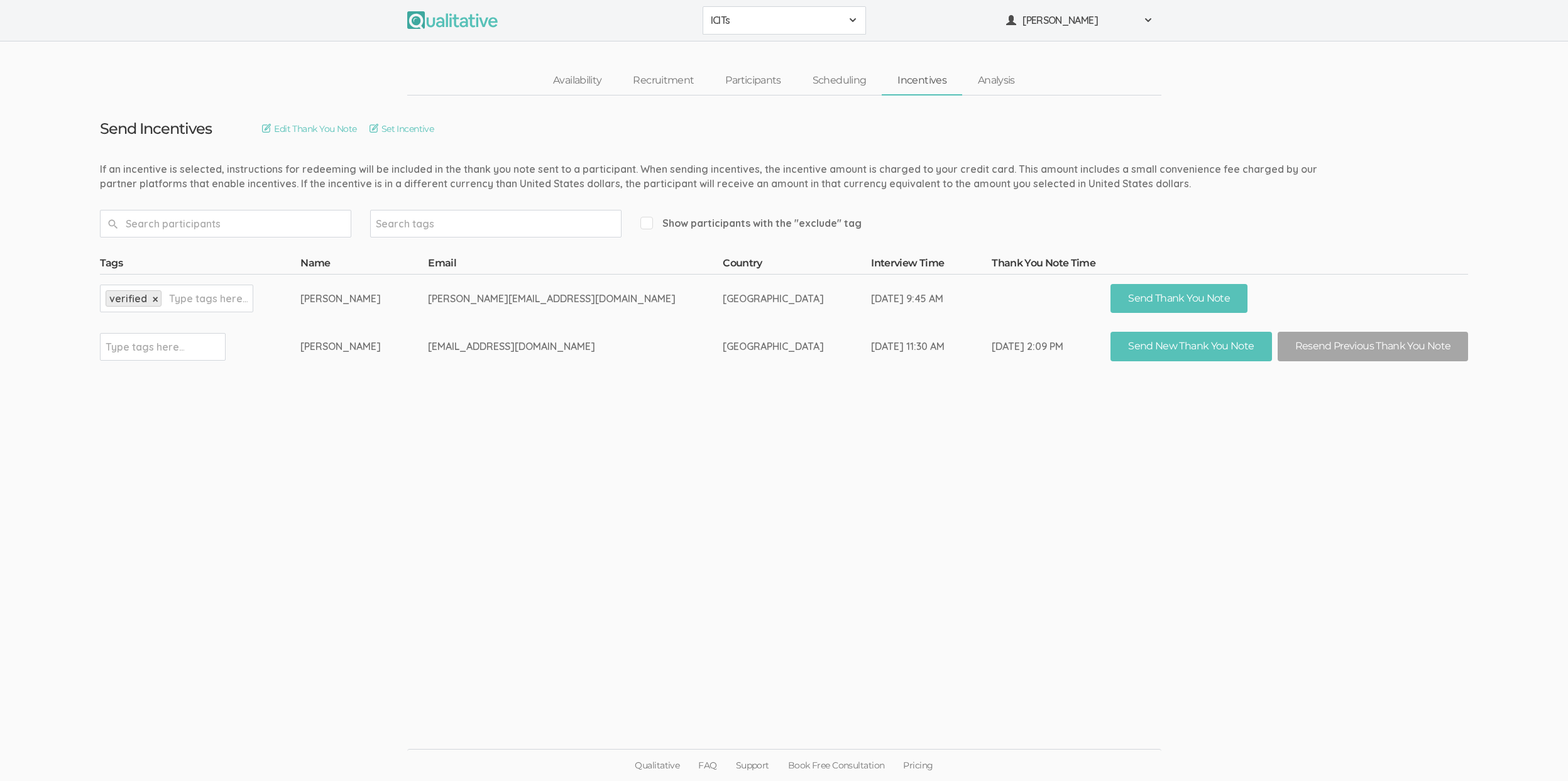
click at [380, 523] on ui-view "Send Incentives Edit Thank You Note Set Incentive Search tags Show participants…" at bounding box center [784, 390] width 1568 height 591
click at [559, 299] on td "gretchen@lightofhopewc.org" at bounding box center [575, 298] width 295 height 48
copy td "lightofhopewc"
click at [599, 488] on ui-view "Send Incentives Edit Thank You Note Set Incentive Search tags Show participants…" at bounding box center [784, 390] width 1568 height 591
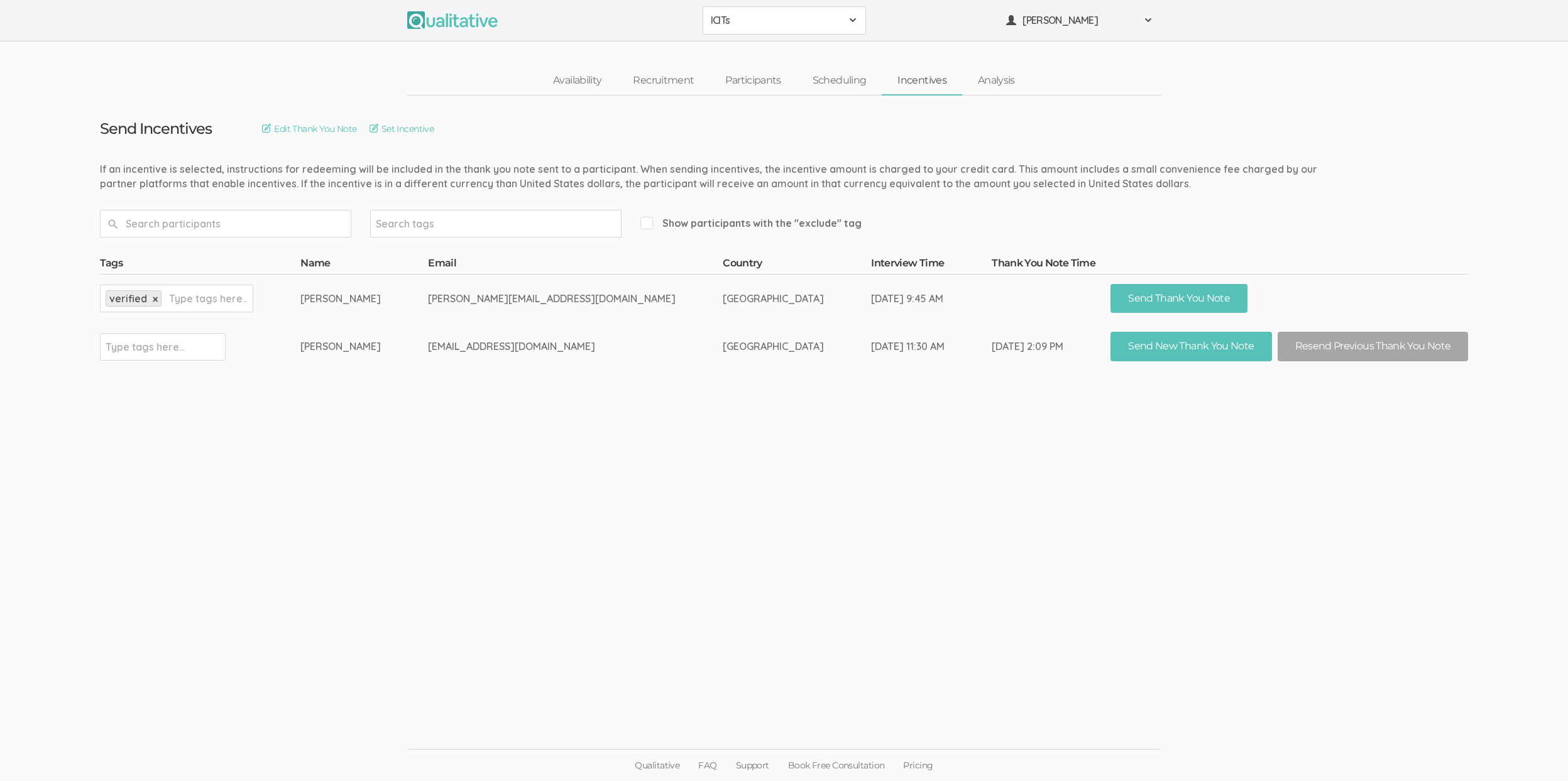
click at [605, 459] on ui-view "Send Incentives Edit Thank You Note Set Incentive Search tags Show participants…" at bounding box center [784, 390] width 1568 height 591
